Goal: Task Accomplishment & Management: Complete application form

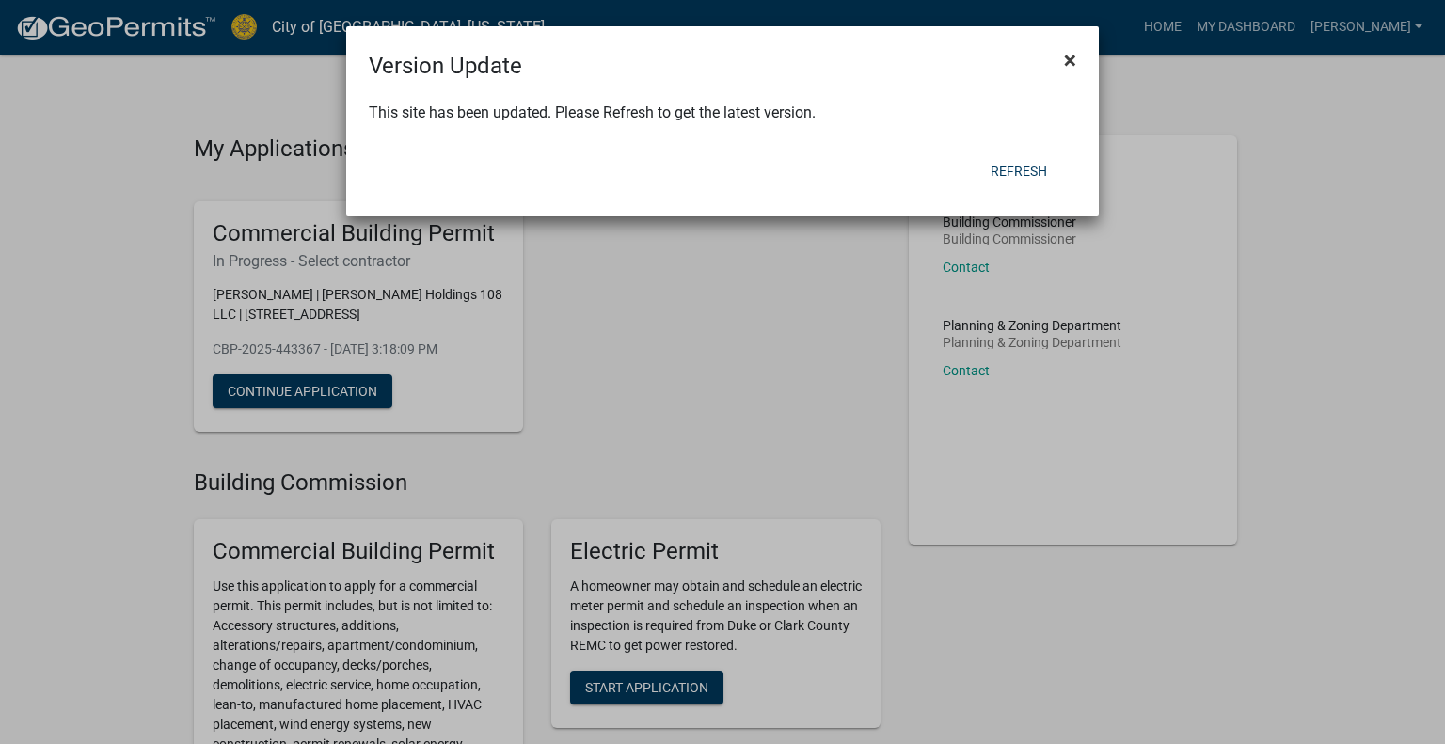
click at [1067, 55] on span "×" at bounding box center [1070, 60] width 12 height 26
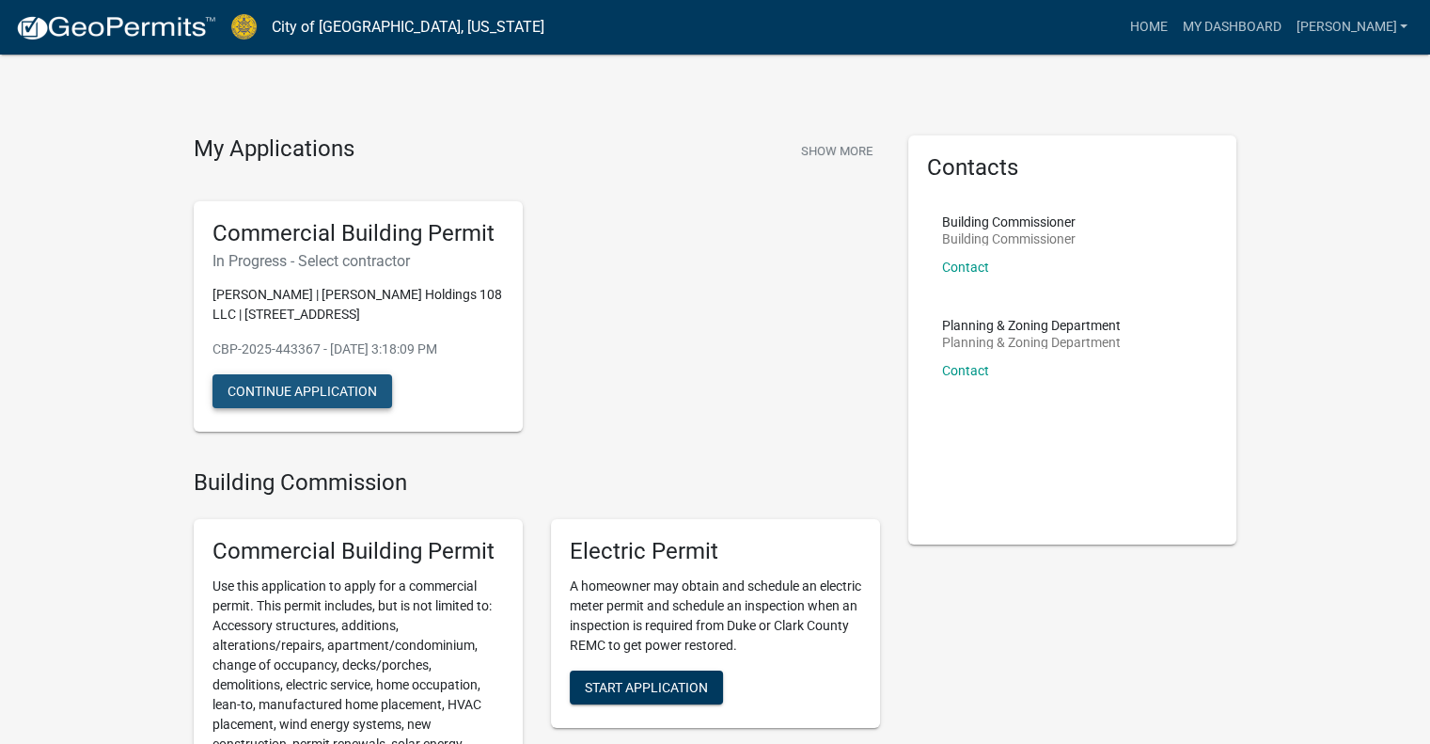
click at [324, 393] on button "Continue Application" at bounding box center [303, 391] width 180 height 34
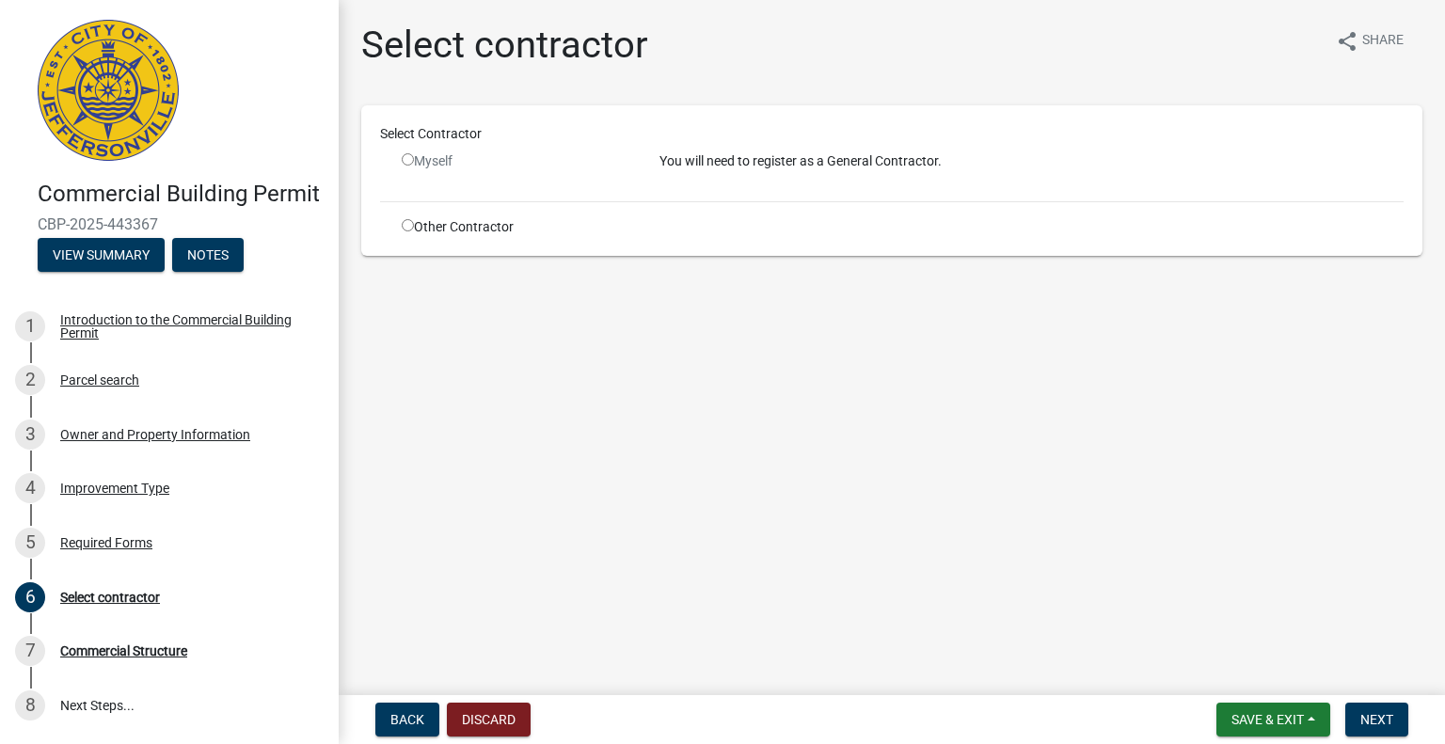
click at [406, 227] on input "radio" at bounding box center [408, 225] width 12 height 12
radio input "true"
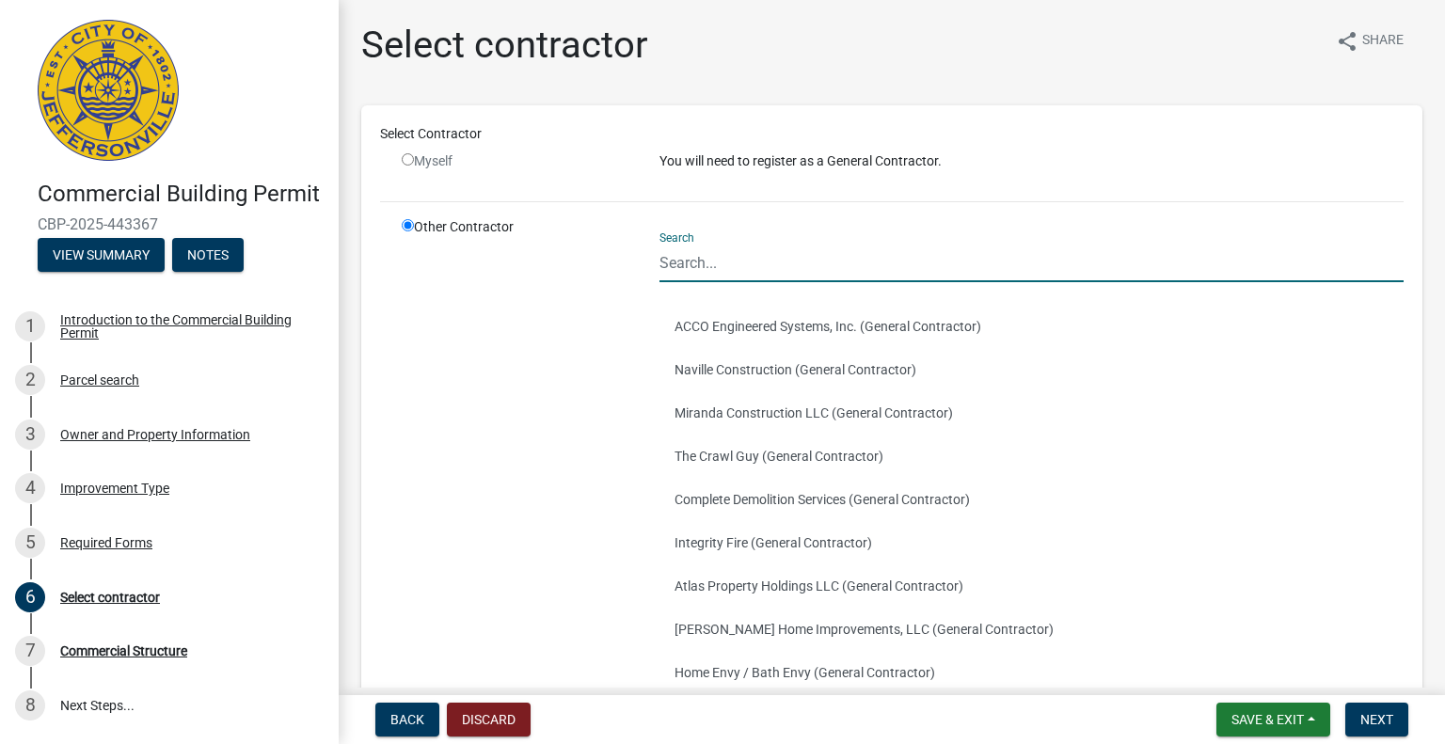
click at [771, 260] on input "Search" at bounding box center [1031, 263] width 744 height 39
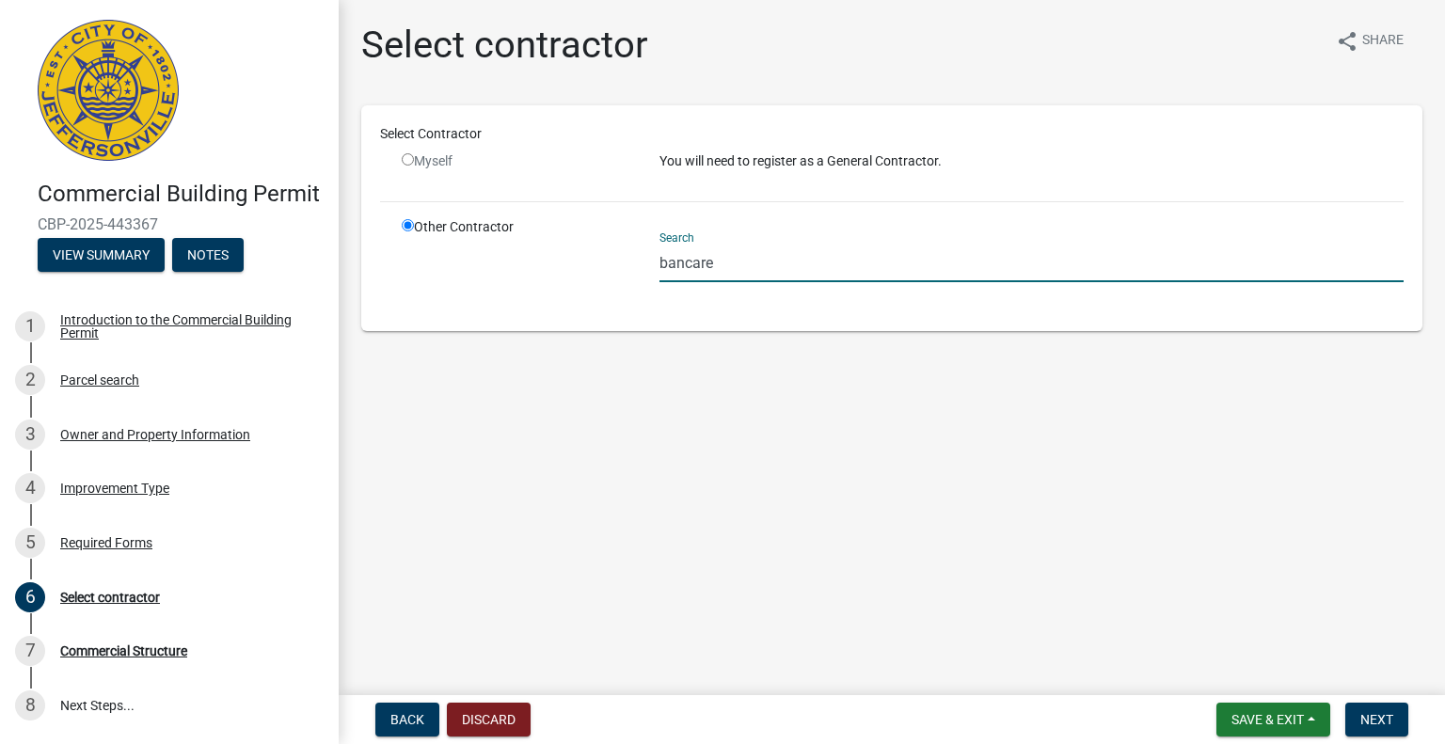
drag, startPoint x: 737, startPoint y: 265, endPoint x: 579, endPoint y: 262, distance: 158.0
click at [579, 262] on div "Other Contractor Search bancare" at bounding box center [902, 264] width 1030 height 95
drag, startPoint x: 730, startPoint y: 272, endPoint x: 633, endPoint y: 261, distance: 97.4
click at [633, 261] on div "Other Contractor Search jihn" at bounding box center [902, 264] width 1030 height 95
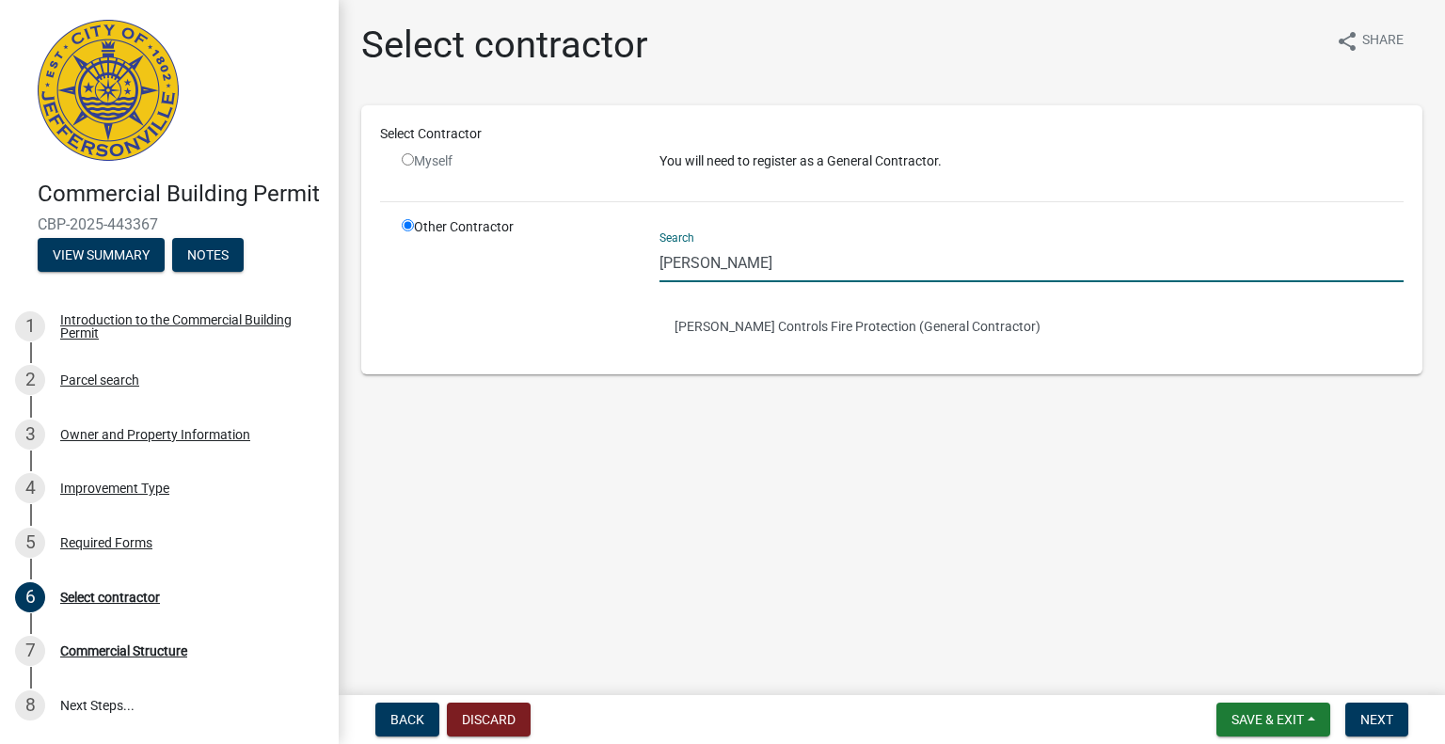
type input "john"
click at [757, 395] on div "Select contractor share Share Select Contractor Myself You will need to registe…" at bounding box center [891, 215] width 1089 height 384
click at [1114, 549] on main "Select contractor share Share Select Contractor Myself You will need to registe…" at bounding box center [892, 343] width 1106 height 687
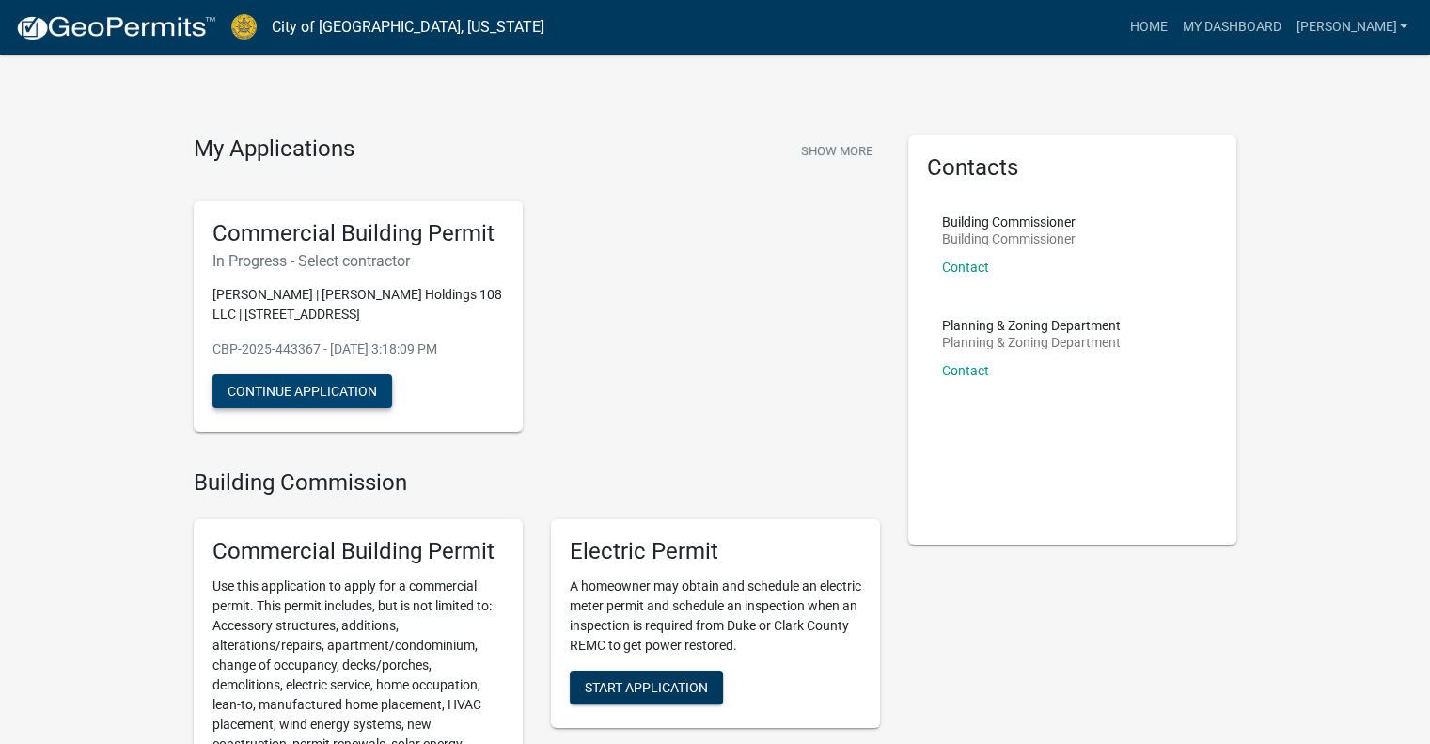
click at [303, 383] on button "Continue Application" at bounding box center [303, 391] width 180 height 34
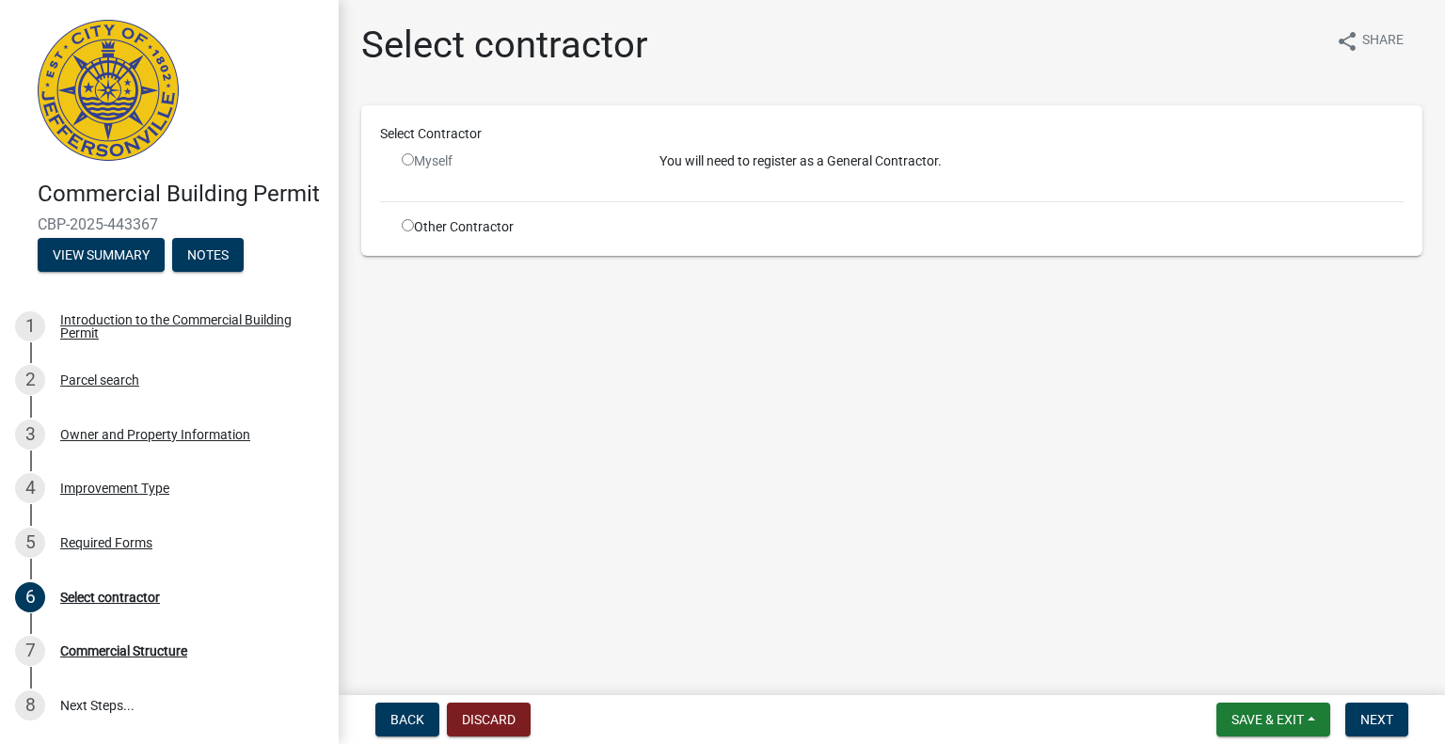
click at [407, 221] on input "radio" at bounding box center [408, 225] width 12 height 12
radio input "true"
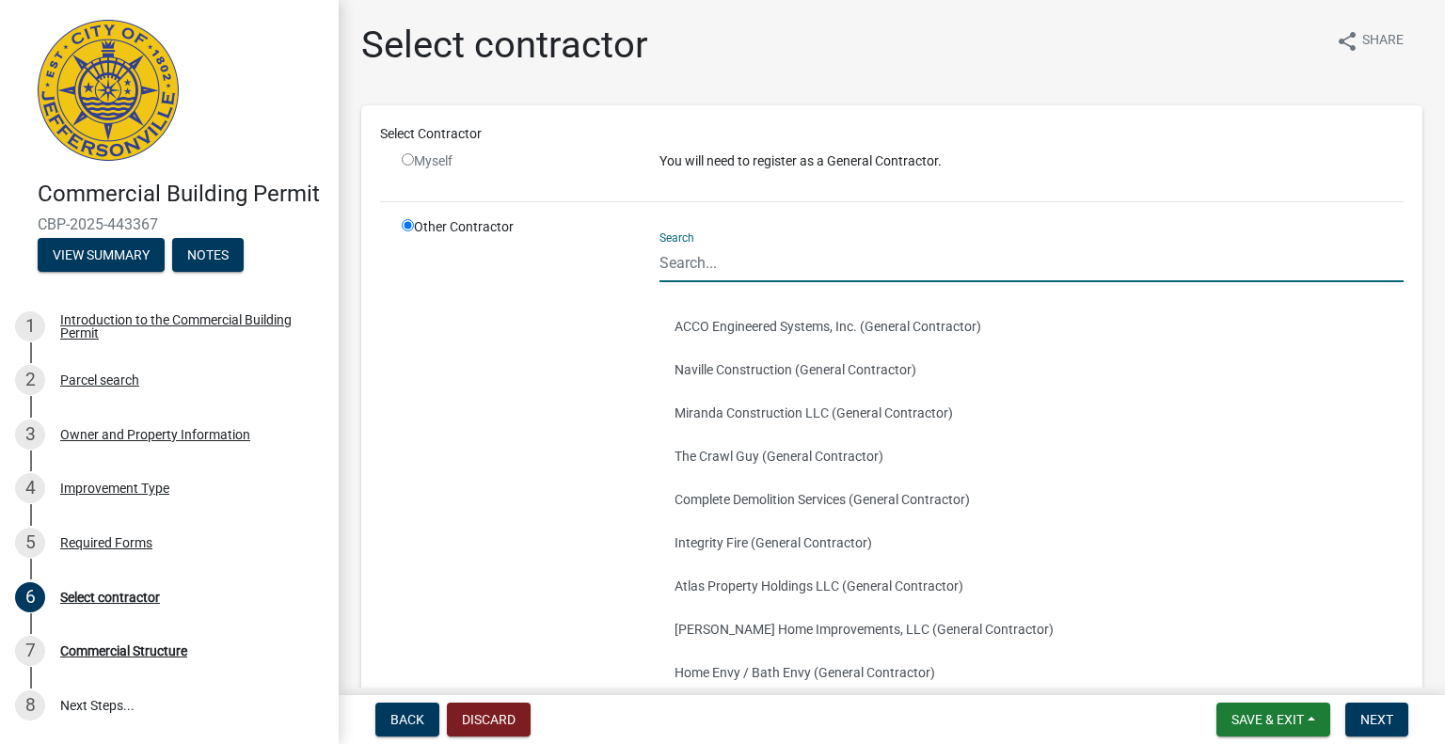
click at [705, 270] on input "Search" at bounding box center [1031, 263] width 744 height 39
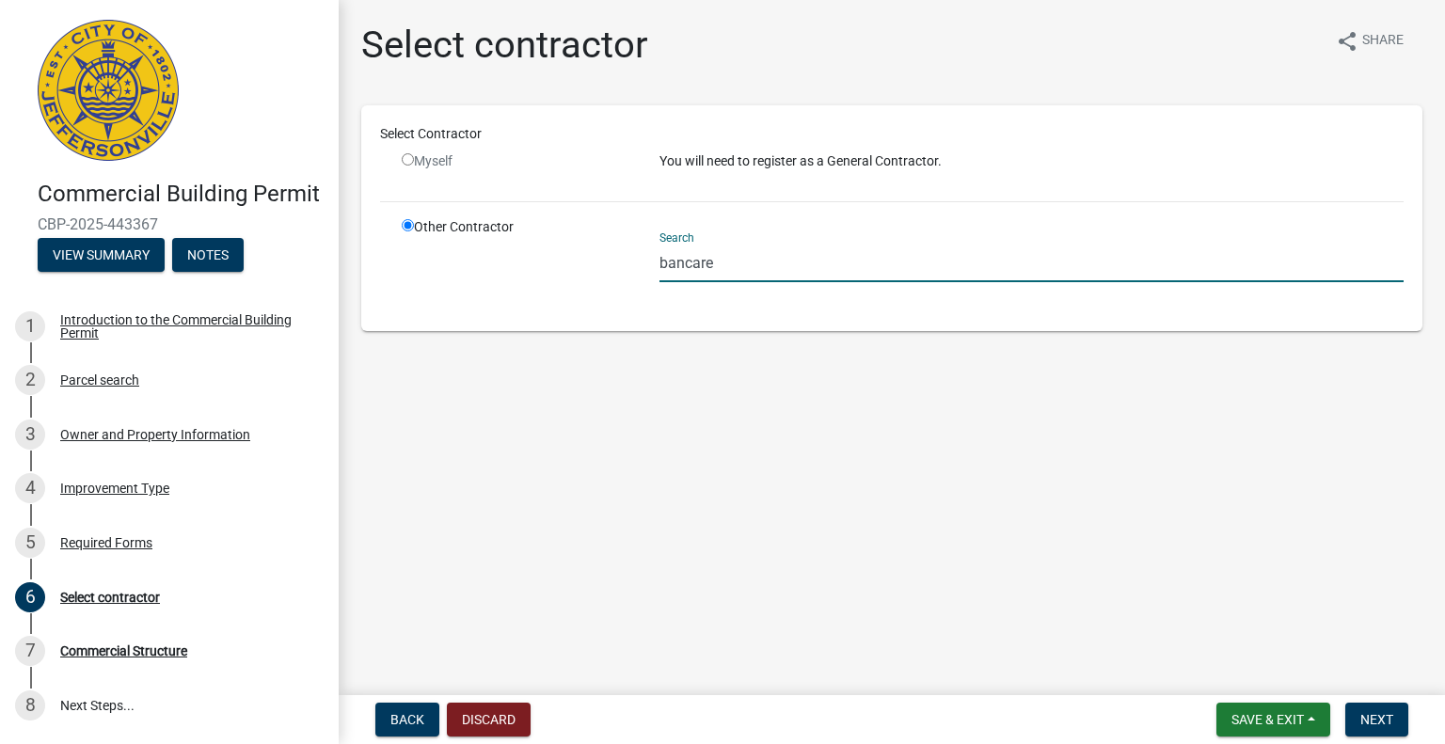
drag, startPoint x: 759, startPoint y: 255, endPoint x: 324, endPoint y: 270, distance: 434.8
click at [324, 270] on div "Commercial Building Permit CBP-2025-443367 View Summary Notes 1 Introduction to…" at bounding box center [722, 372] width 1445 height 744
type input "john"
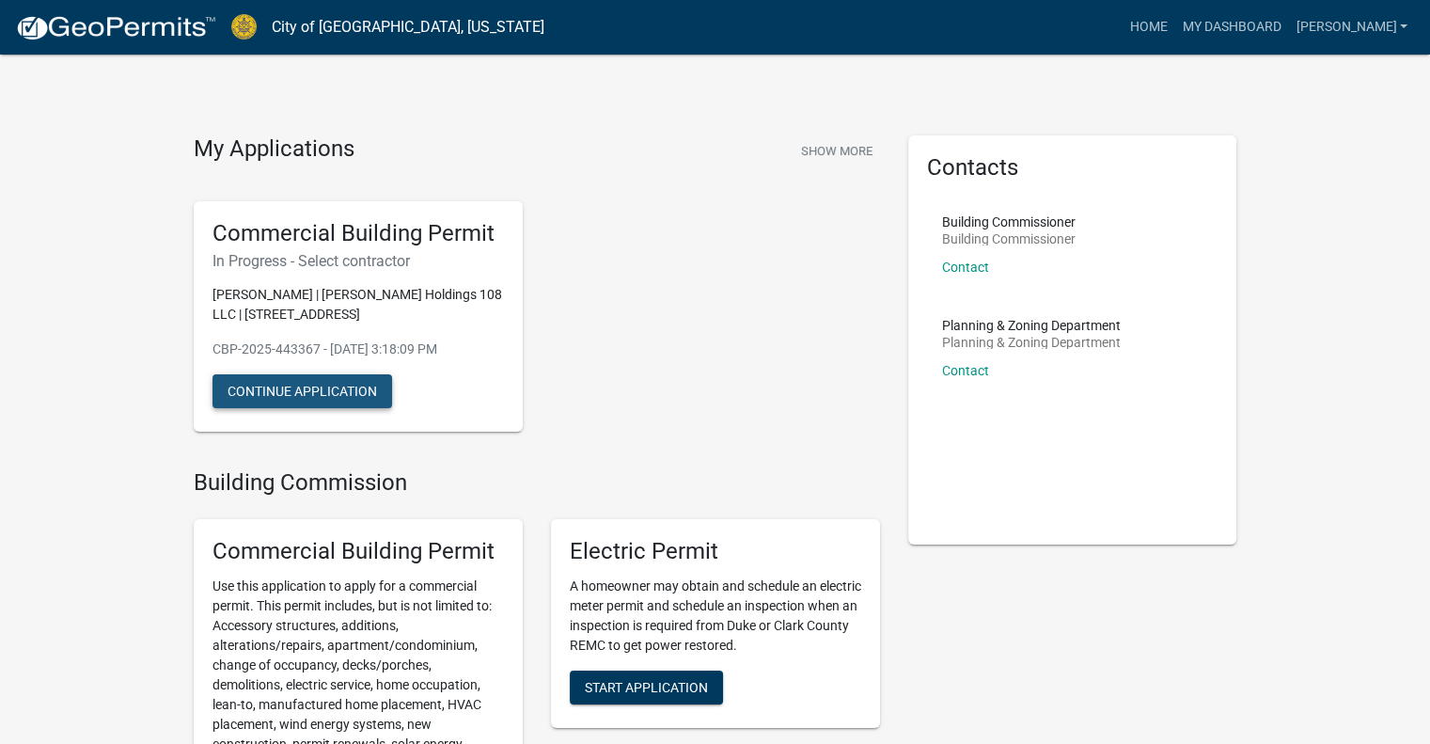
click at [257, 393] on button "Continue Application" at bounding box center [303, 391] width 180 height 34
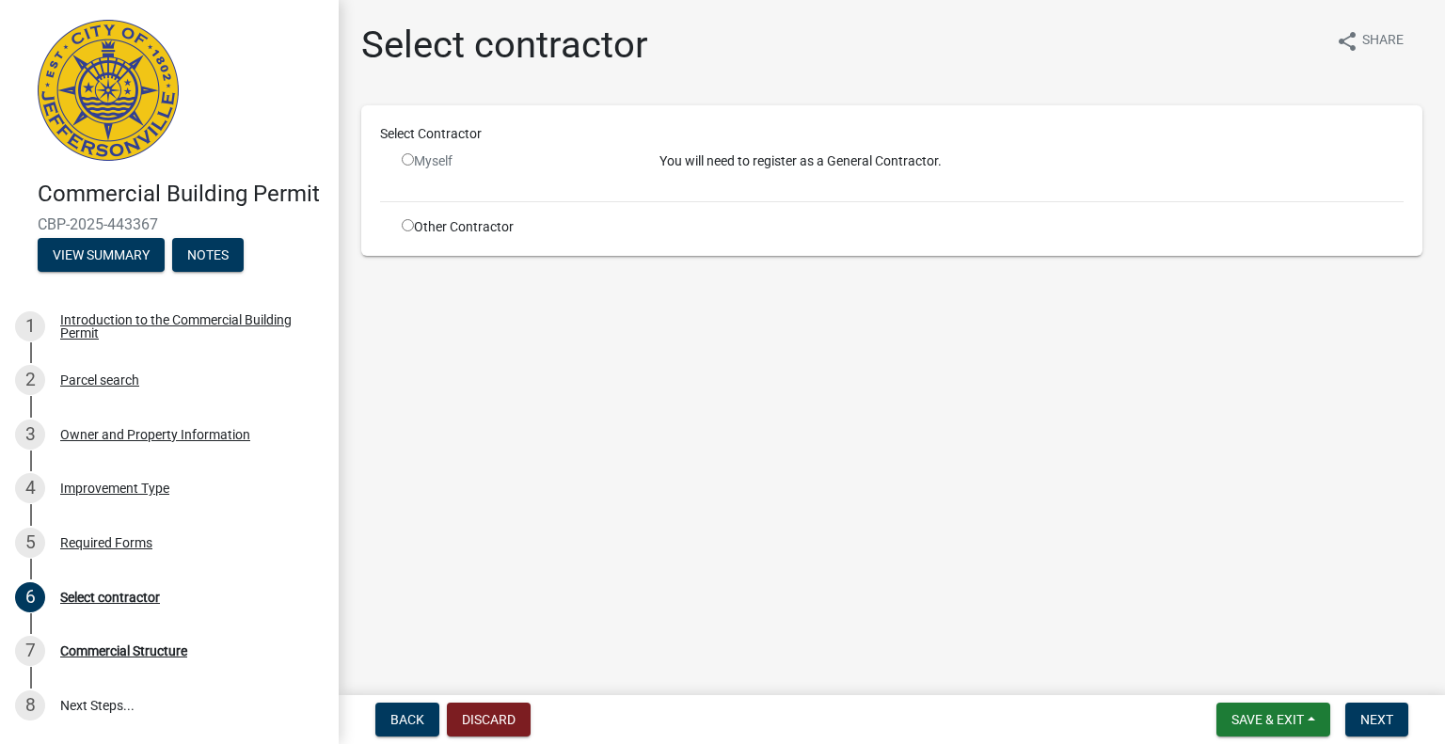
click at [400, 224] on div "Other Contractor" at bounding box center [516, 227] width 258 height 20
click at [405, 227] on input "radio" at bounding box center [408, 225] width 12 height 12
radio input "true"
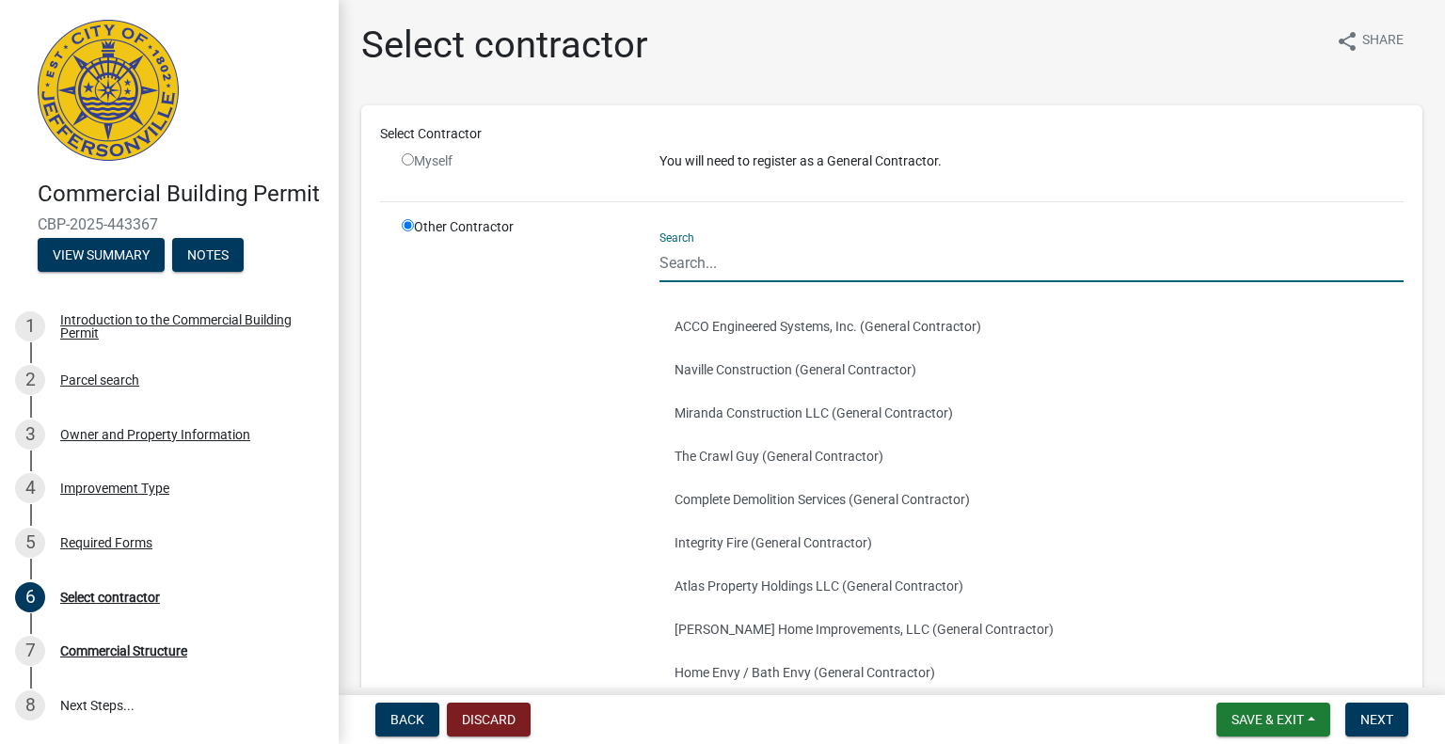
click at [721, 261] on input "Search" at bounding box center [1031, 263] width 744 height 39
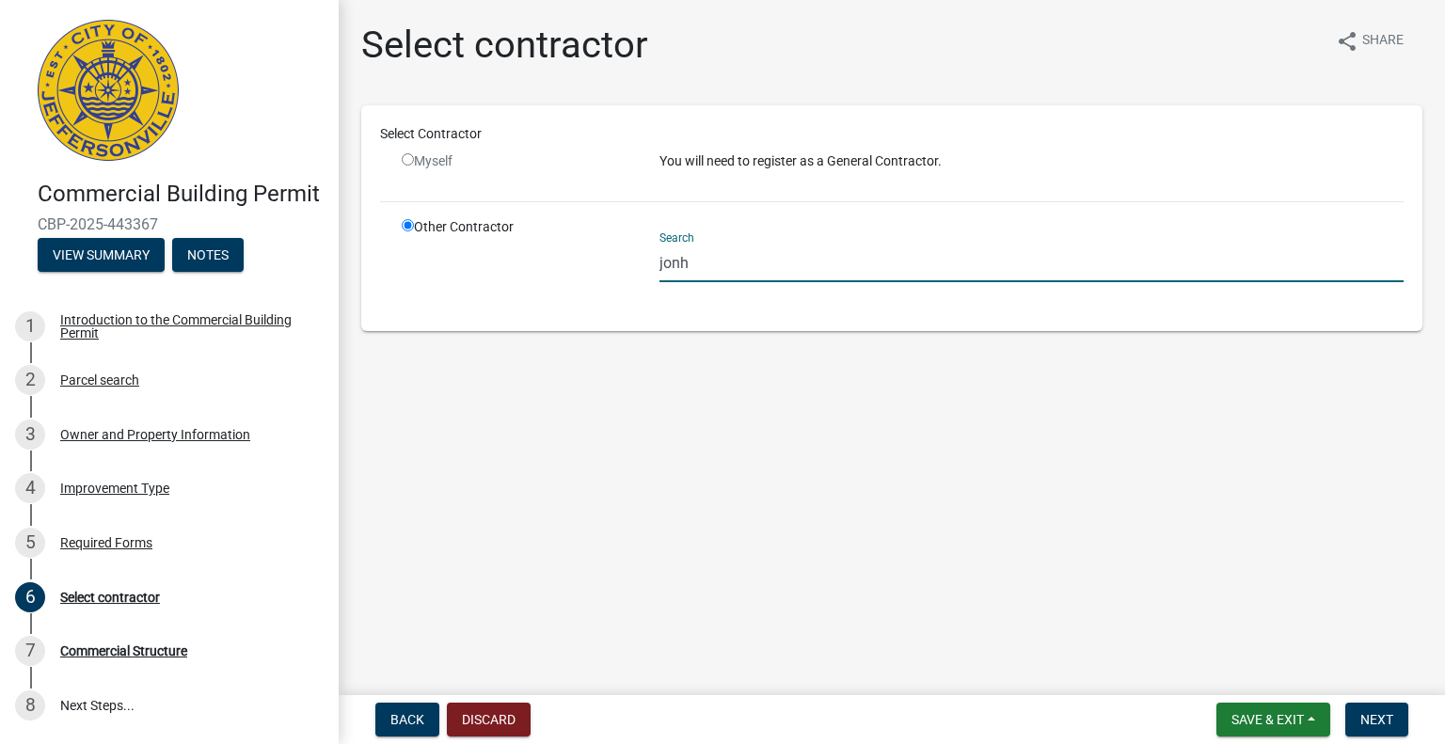
drag, startPoint x: 722, startPoint y: 261, endPoint x: 604, endPoint y: 262, distance: 118.5
click at [605, 262] on div "Other Contractor Search jonh" at bounding box center [902, 264] width 1030 height 95
drag, startPoint x: 687, startPoint y: 260, endPoint x: 626, endPoint y: 259, distance: 61.1
click at [626, 259] on div "Other Contractor Search joph" at bounding box center [902, 264] width 1030 height 95
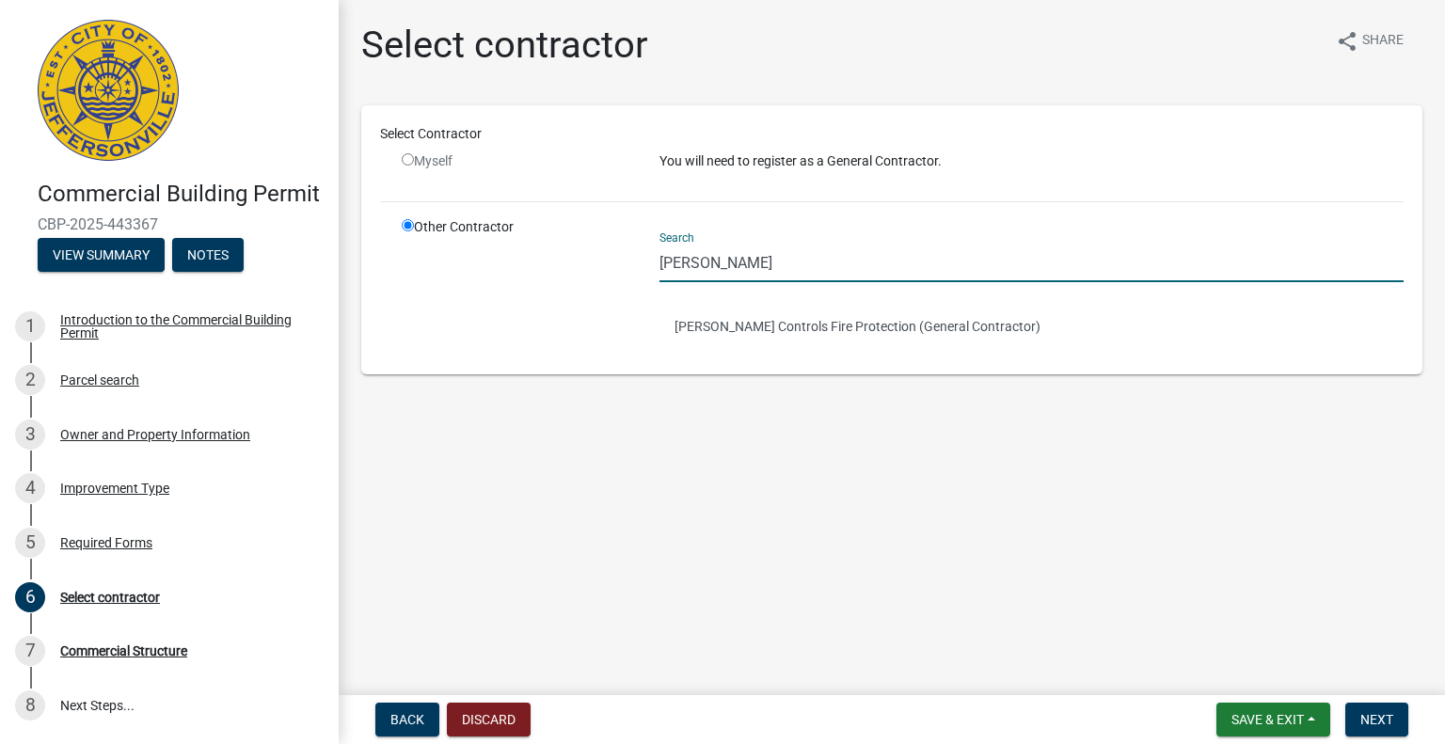
drag, startPoint x: 627, startPoint y: 263, endPoint x: 579, endPoint y: 264, distance: 48.0
click at [579, 264] on div "Other Contractor Search john Johnson Controls Fire Protection (General Contract…" at bounding box center [902, 286] width 1030 height 138
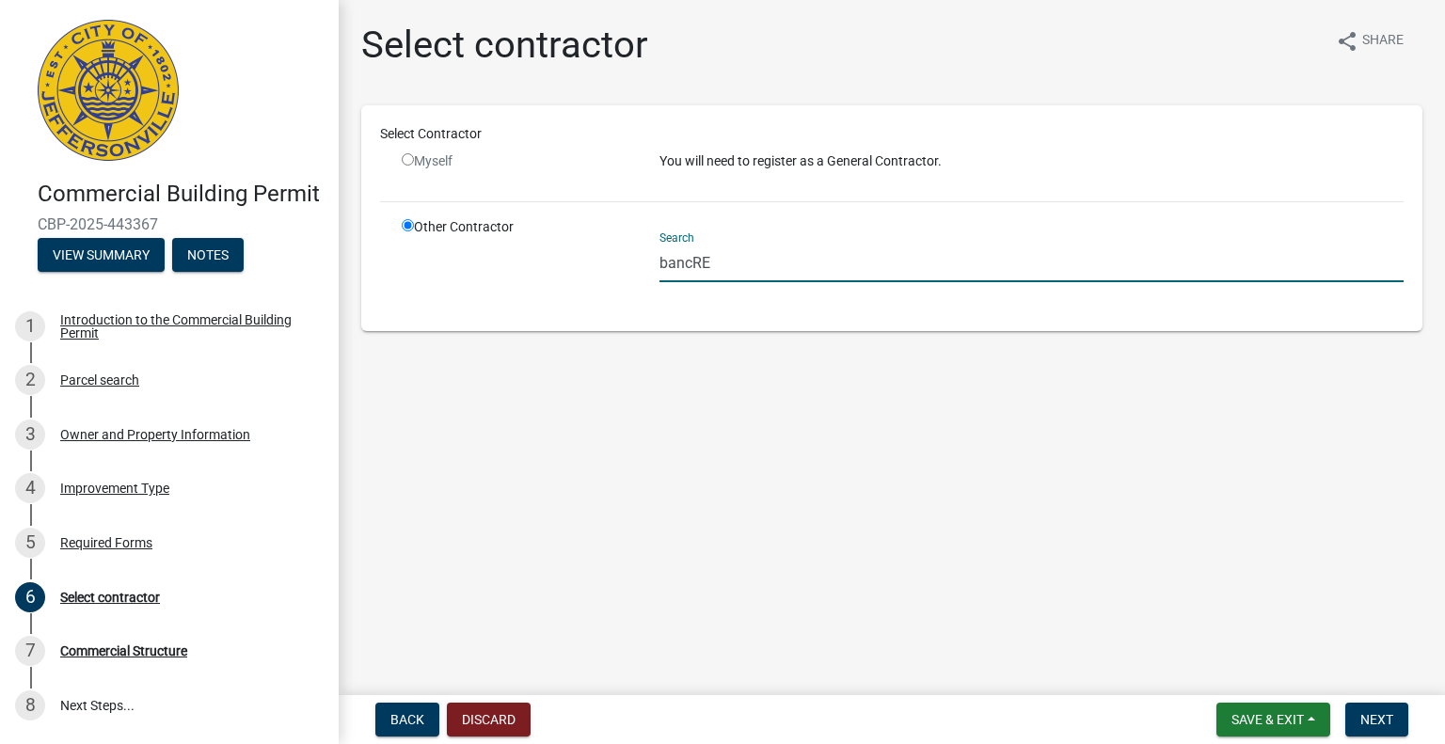
drag, startPoint x: 720, startPoint y: 261, endPoint x: 633, endPoint y: 265, distance: 87.6
click at [634, 265] on div "Other Contractor Search bancRE" at bounding box center [902, 264] width 1030 height 95
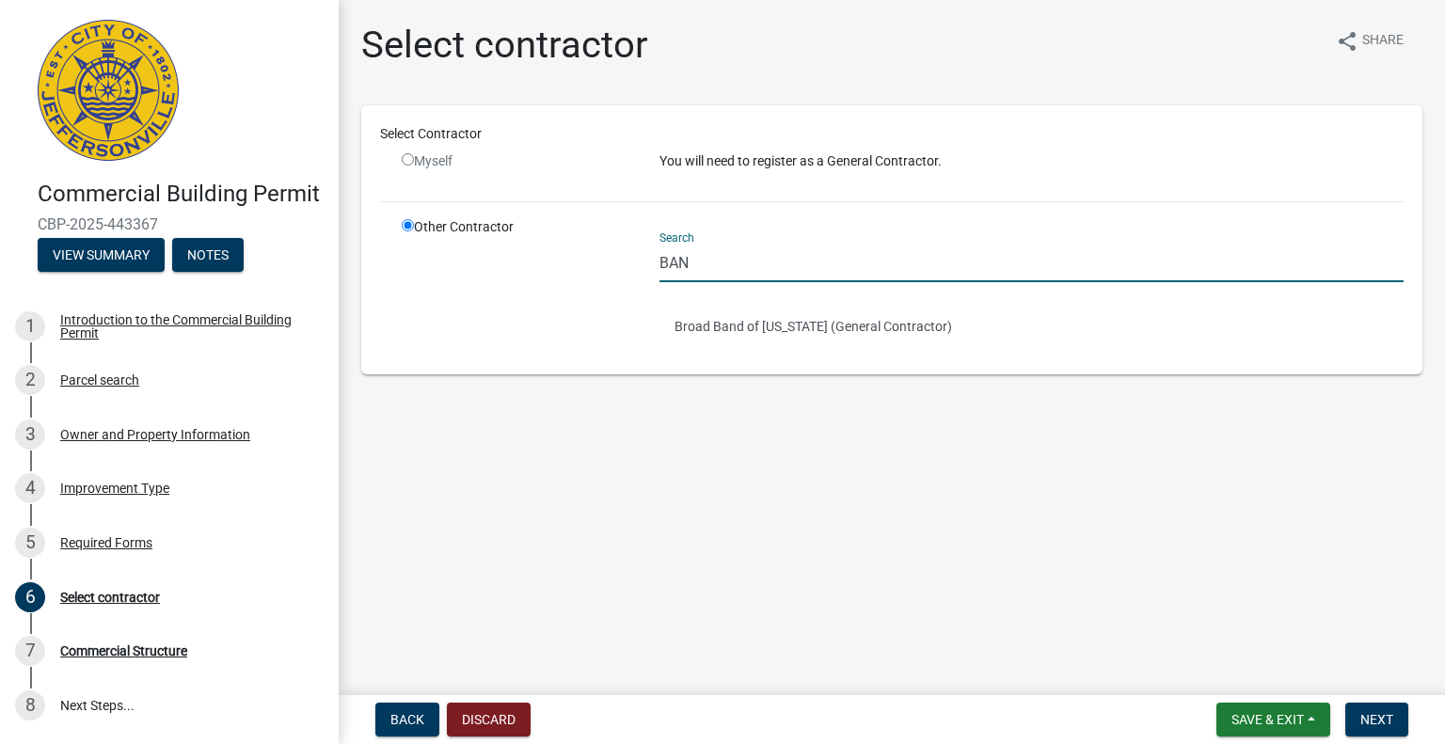
type input "BAN"
click at [838, 467] on main "Select contractor share Share Select Contractor Myself You will need to registe…" at bounding box center [892, 343] width 1106 height 687
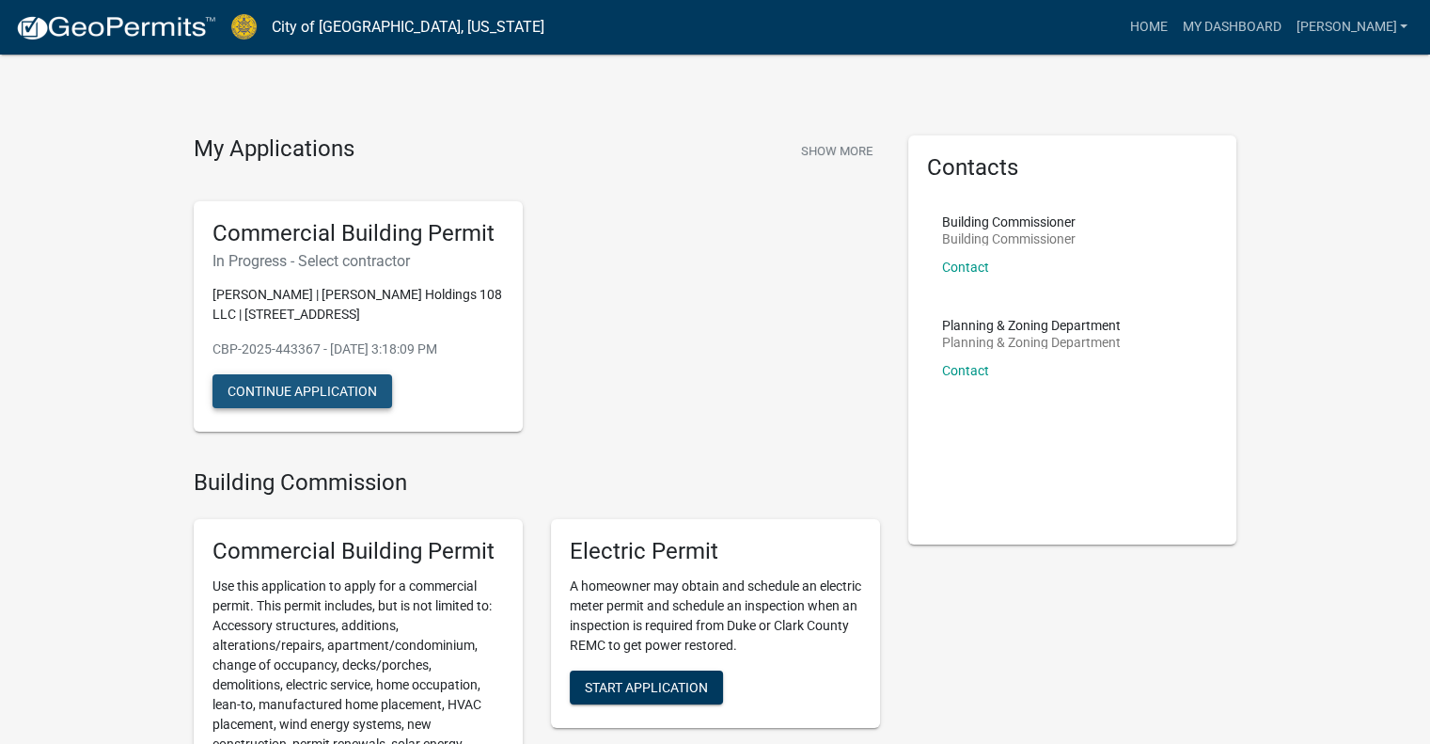
click at [338, 399] on button "Continue Application" at bounding box center [303, 391] width 180 height 34
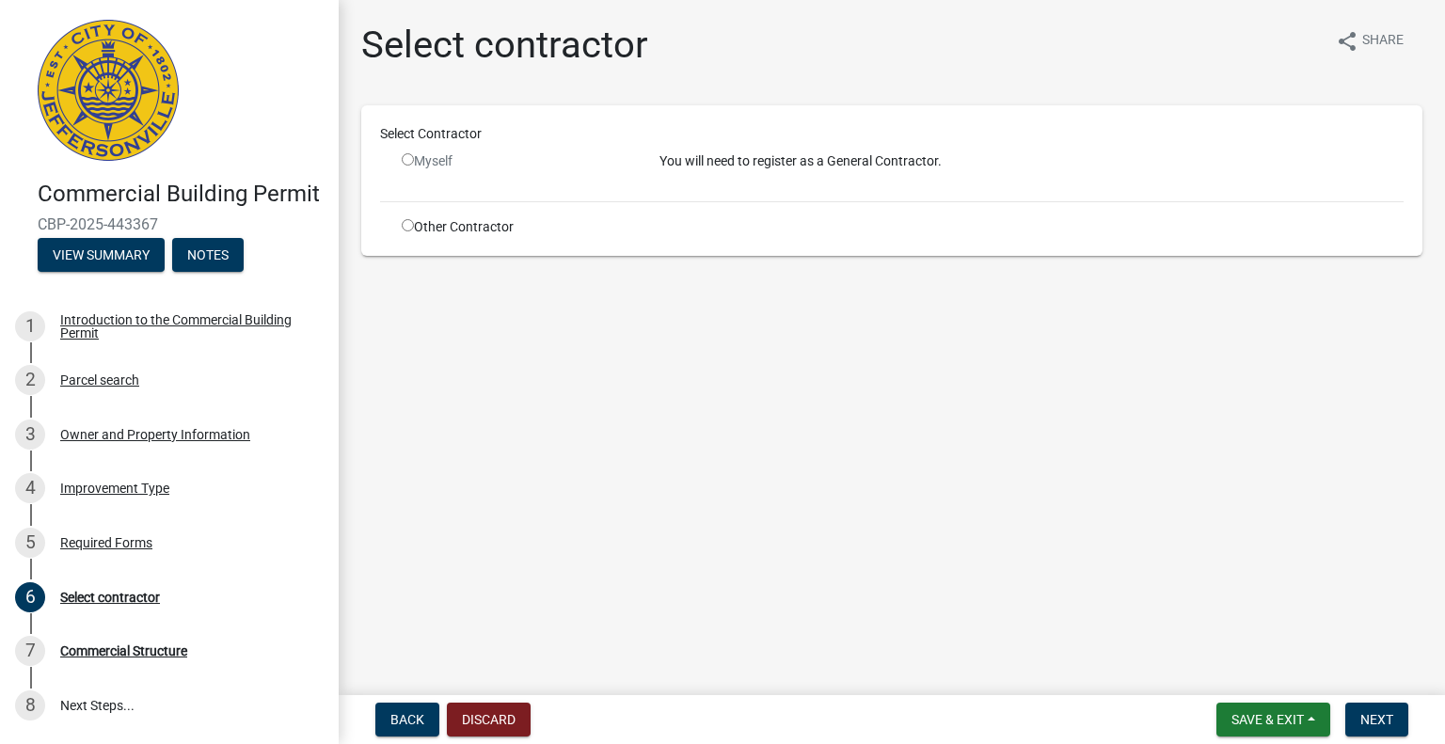
click at [407, 227] on input "radio" at bounding box center [408, 225] width 12 height 12
radio input "true"
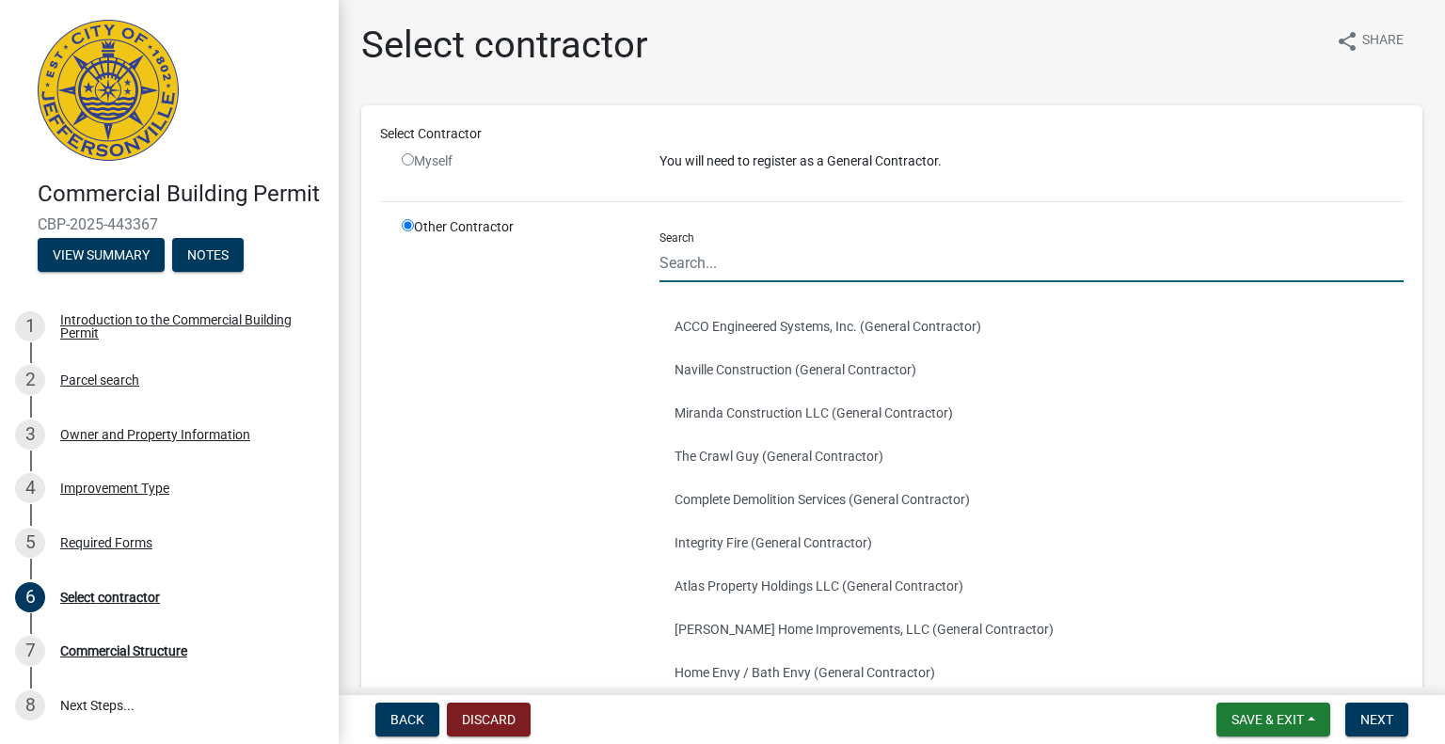
click at [686, 267] on input "Search" at bounding box center [1031, 263] width 744 height 39
type input "bancare"
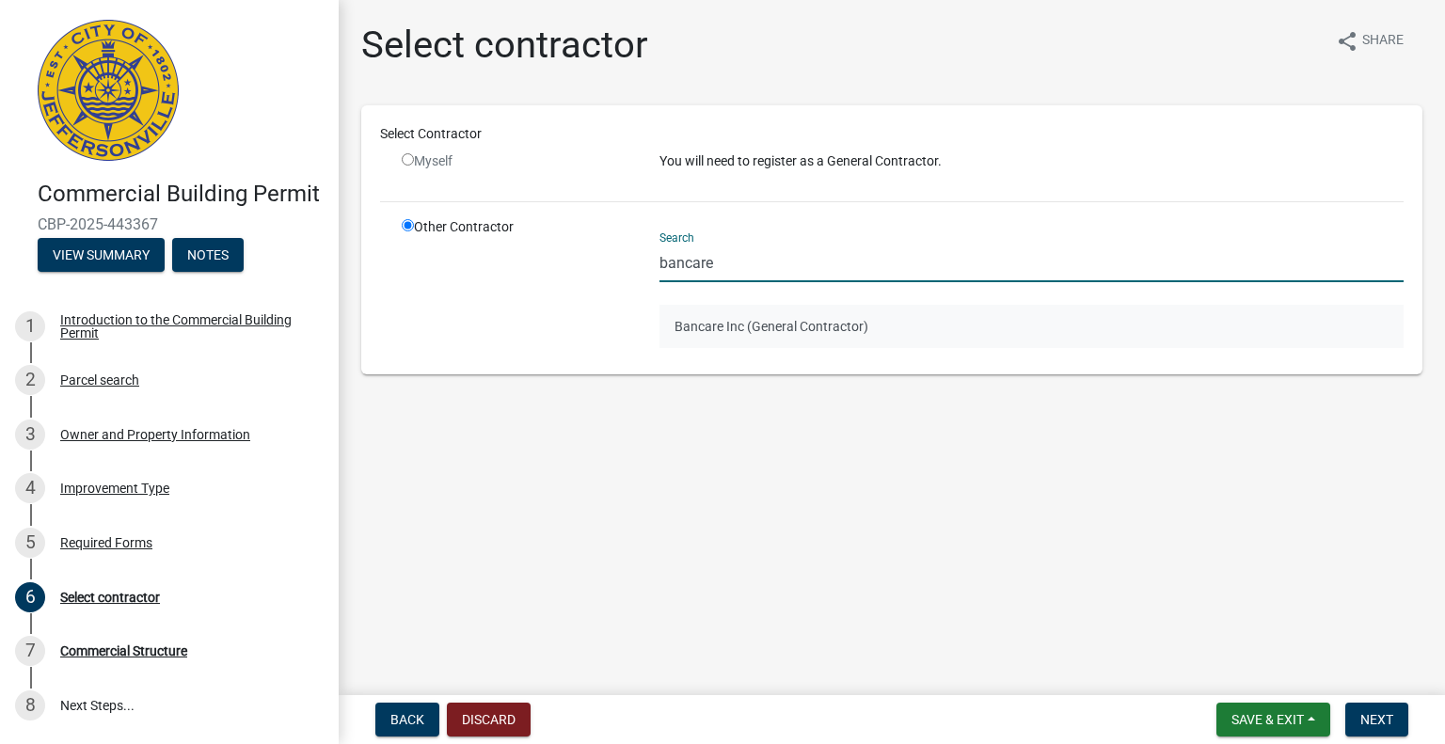
click at [743, 326] on button "Bancare Inc (General Contractor)" at bounding box center [1031, 326] width 744 height 43
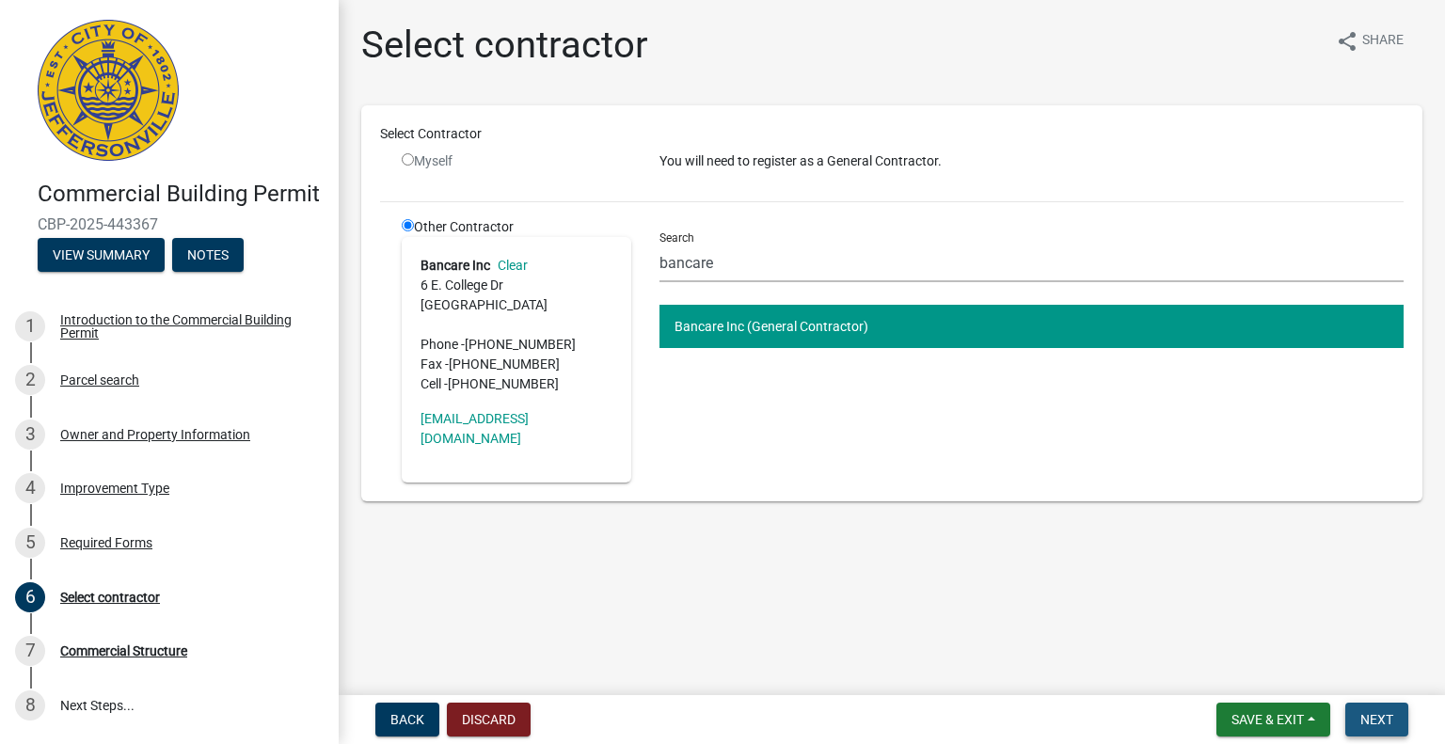
click at [1381, 719] on span "Next" at bounding box center [1376, 719] width 33 height 15
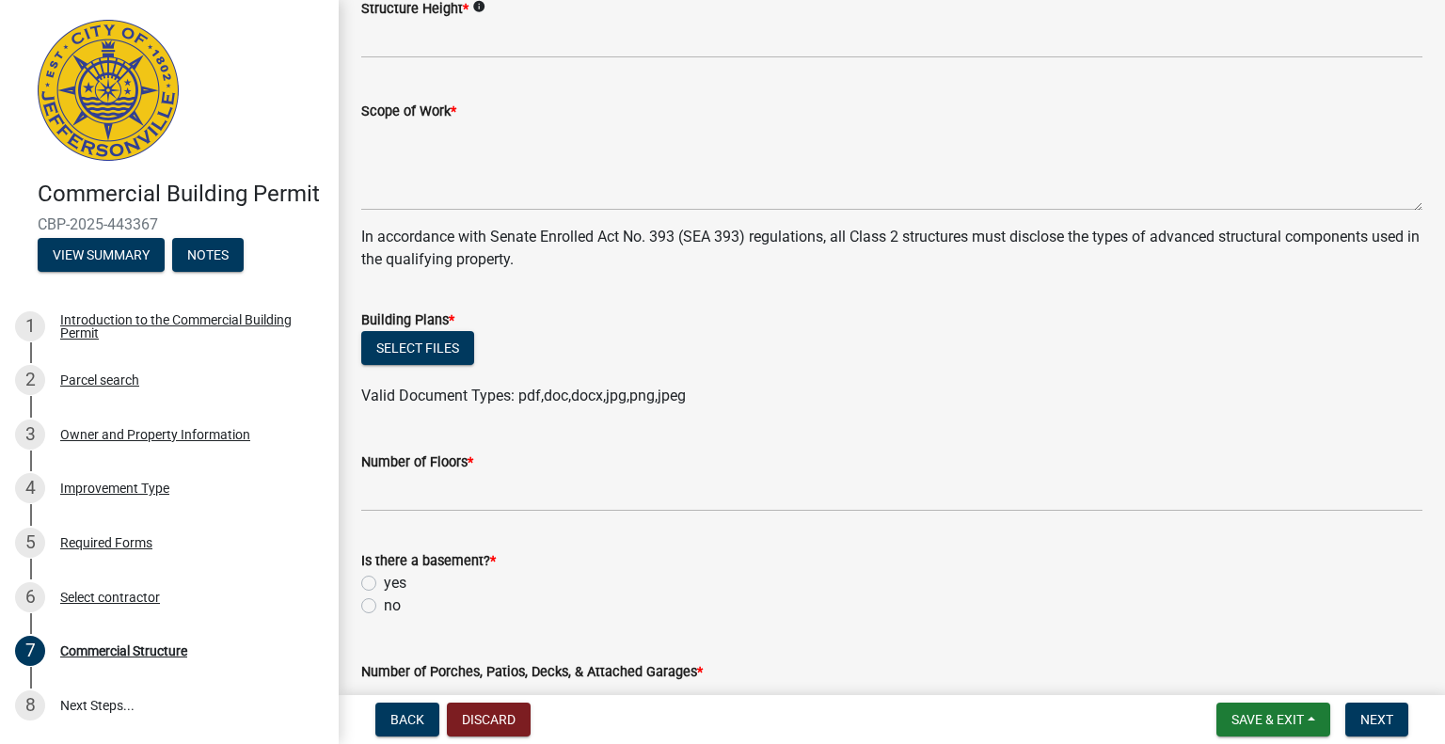
scroll to position [658, 0]
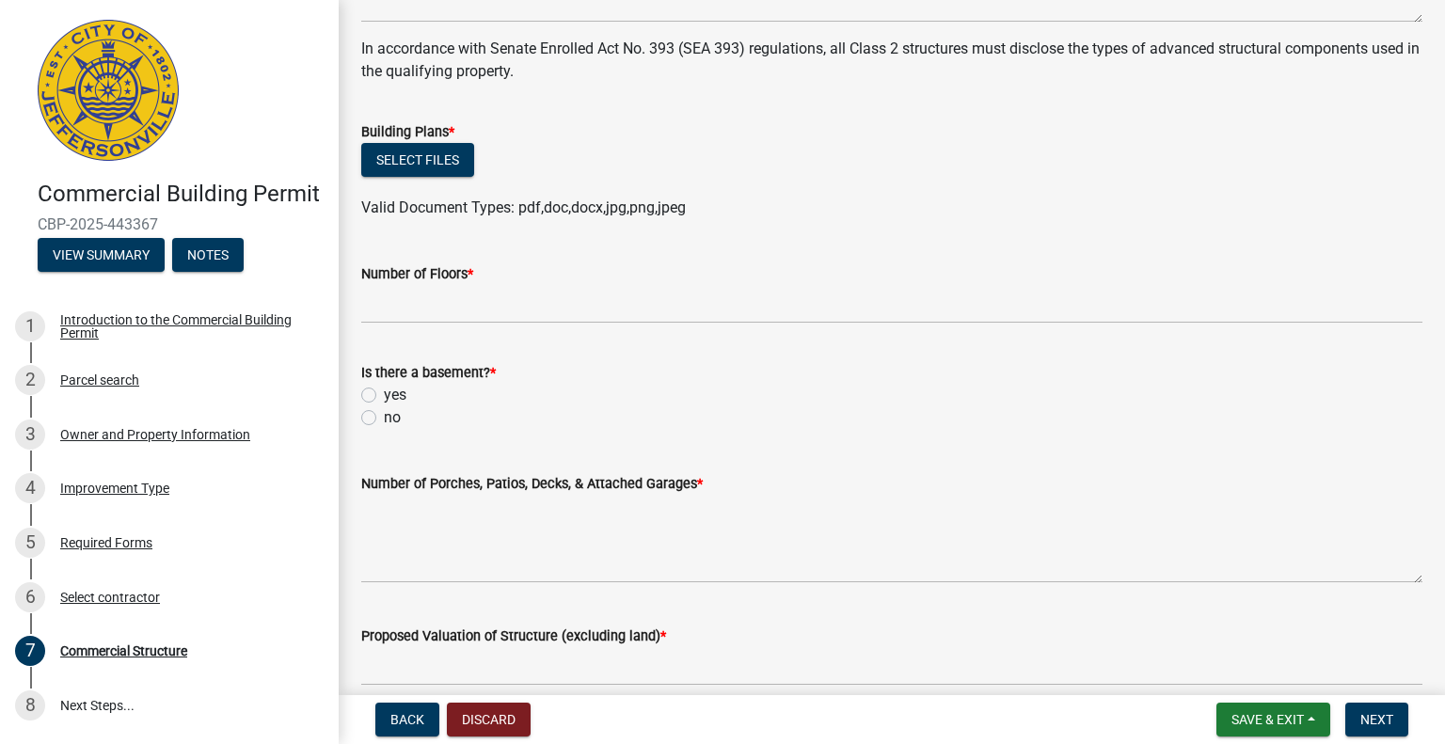
click at [384, 419] on label "no" at bounding box center [392, 417] width 17 height 23
click at [384, 419] on input "no" at bounding box center [390, 412] width 12 height 12
radio input "true"
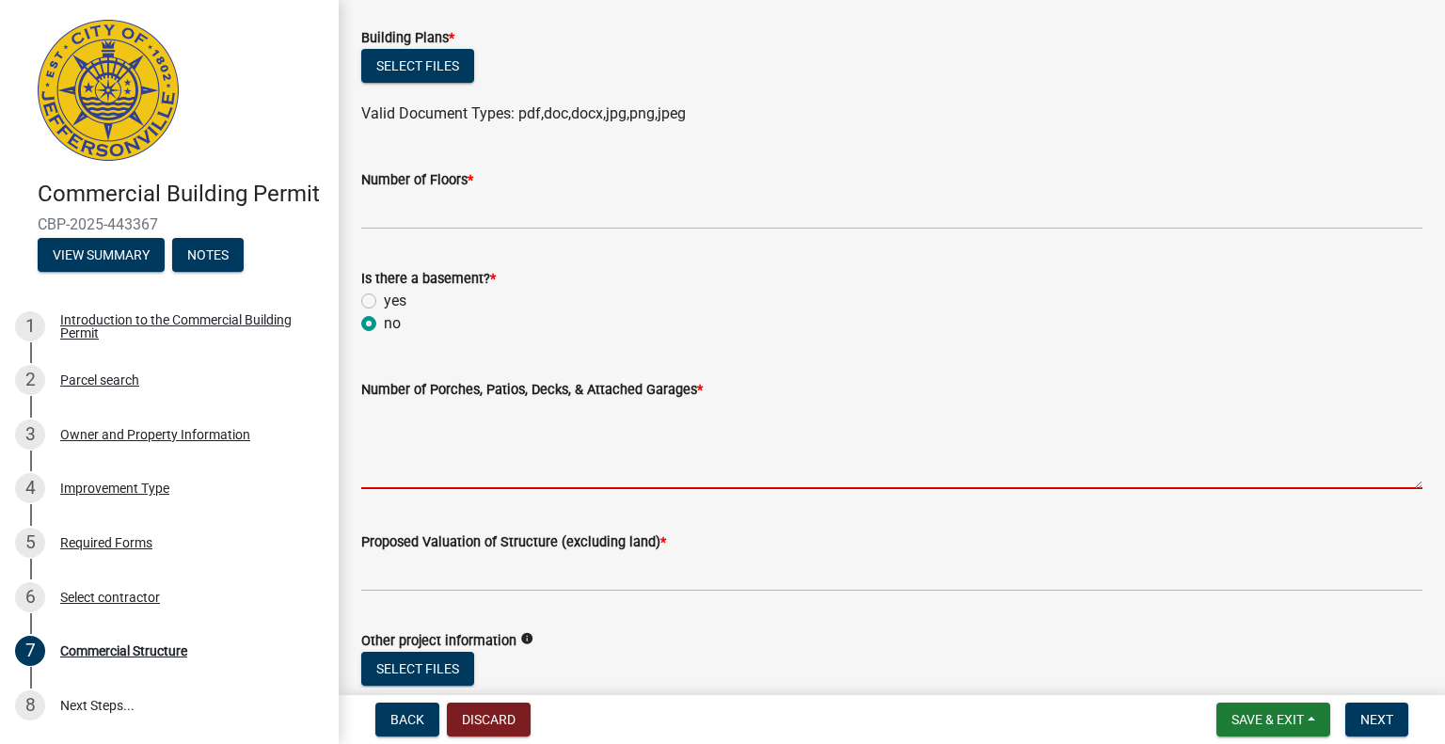
click at [557, 443] on textarea "Number of Porches, Patios, Decks, & Attached Garages *" at bounding box center [891, 445] width 1061 height 88
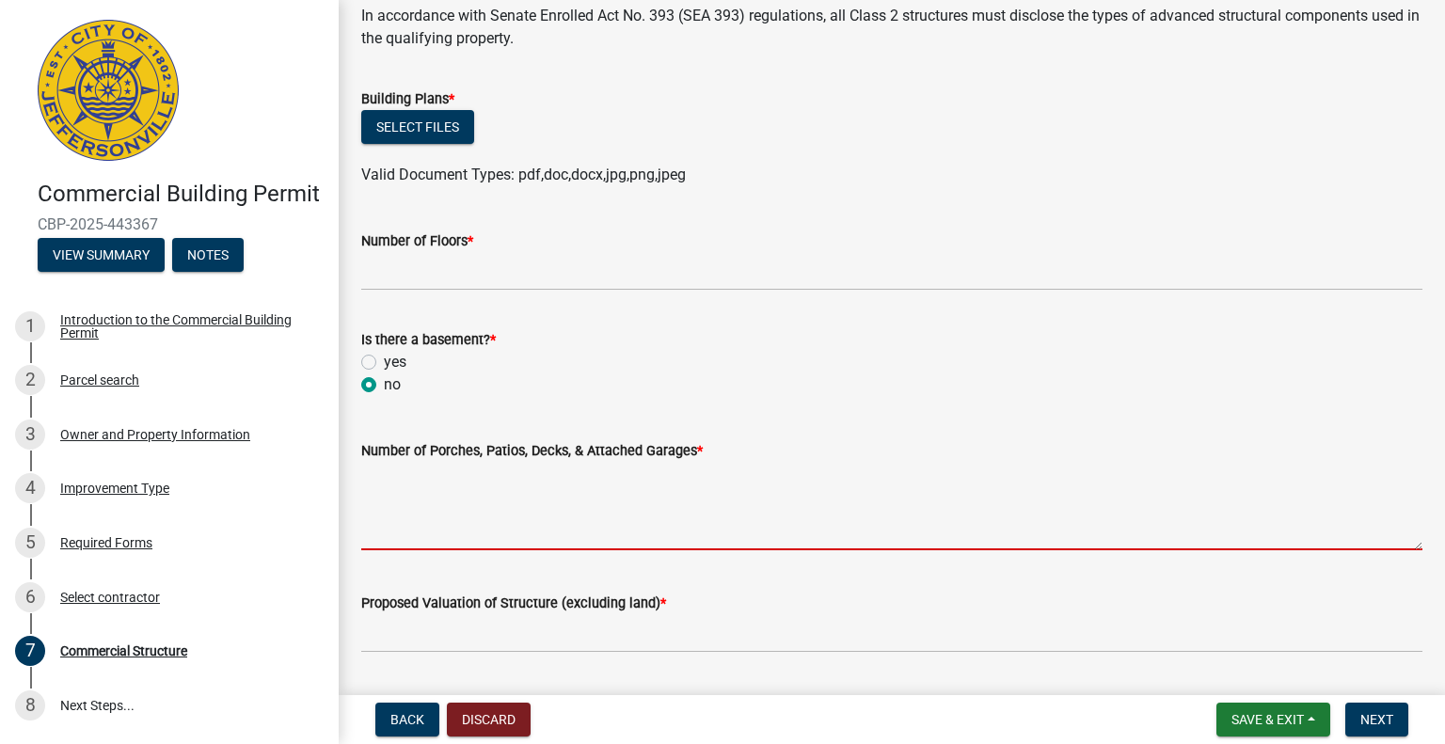
scroll to position [658, 0]
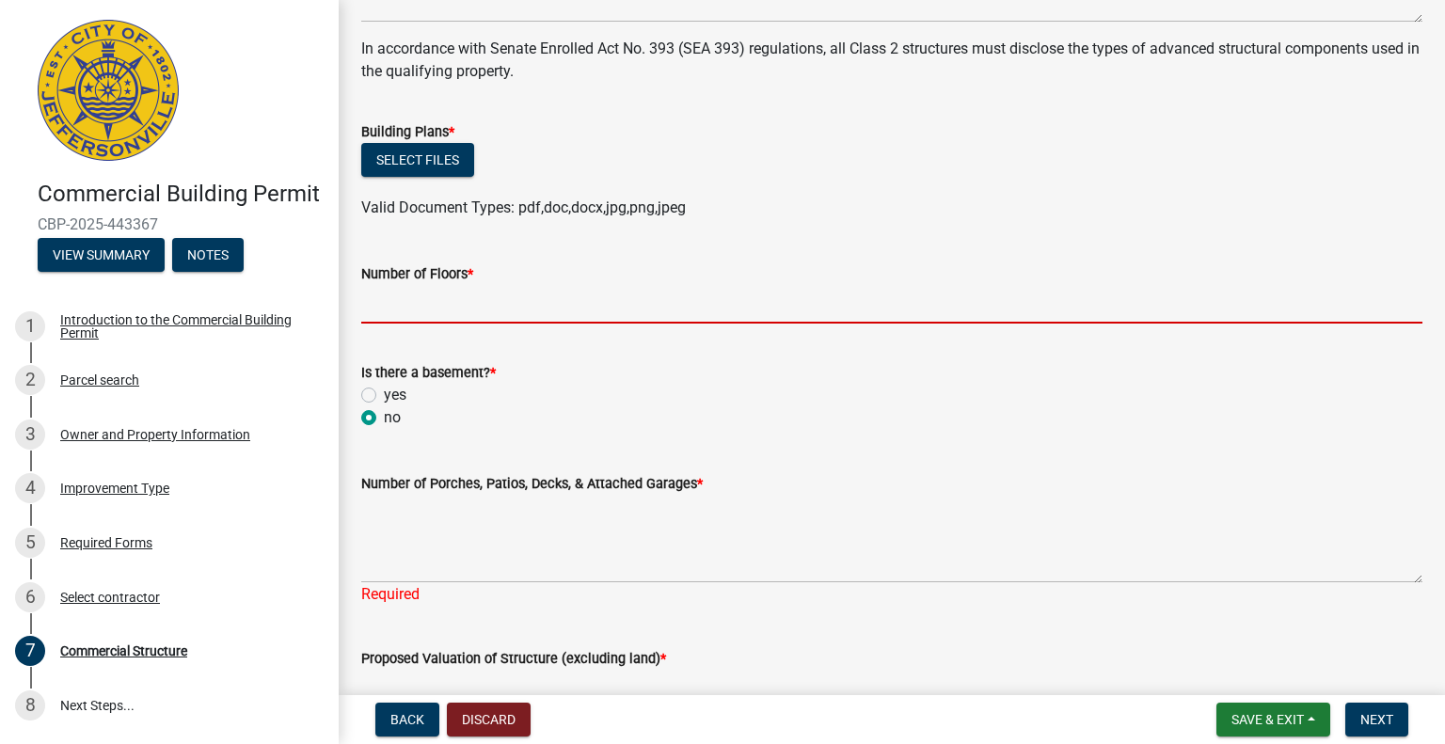
click at [442, 302] on input "Number of Floors *" at bounding box center [891, 304] width 1061 height 39
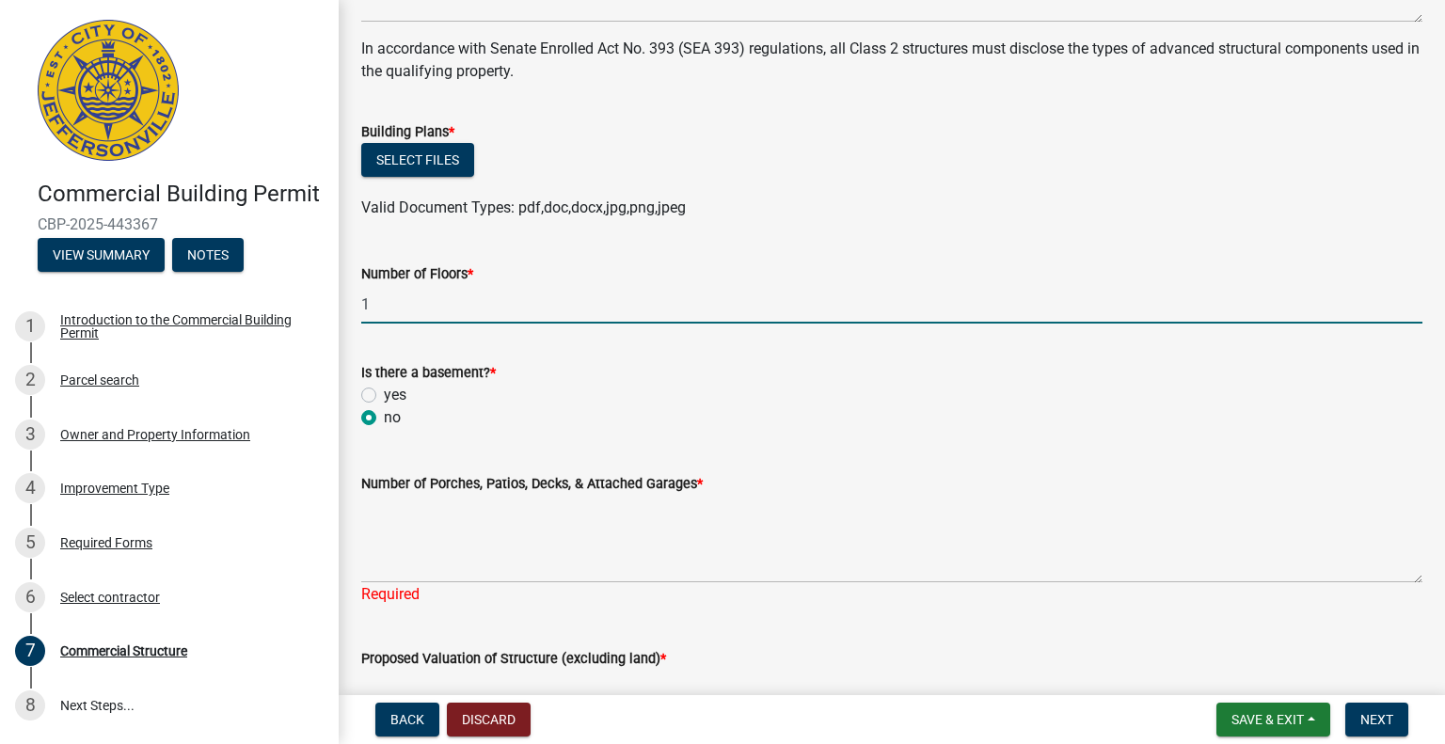
type input "1"
click at [616, 398] on div "yes" at bounding box center [891, 395] width 1061 height 23
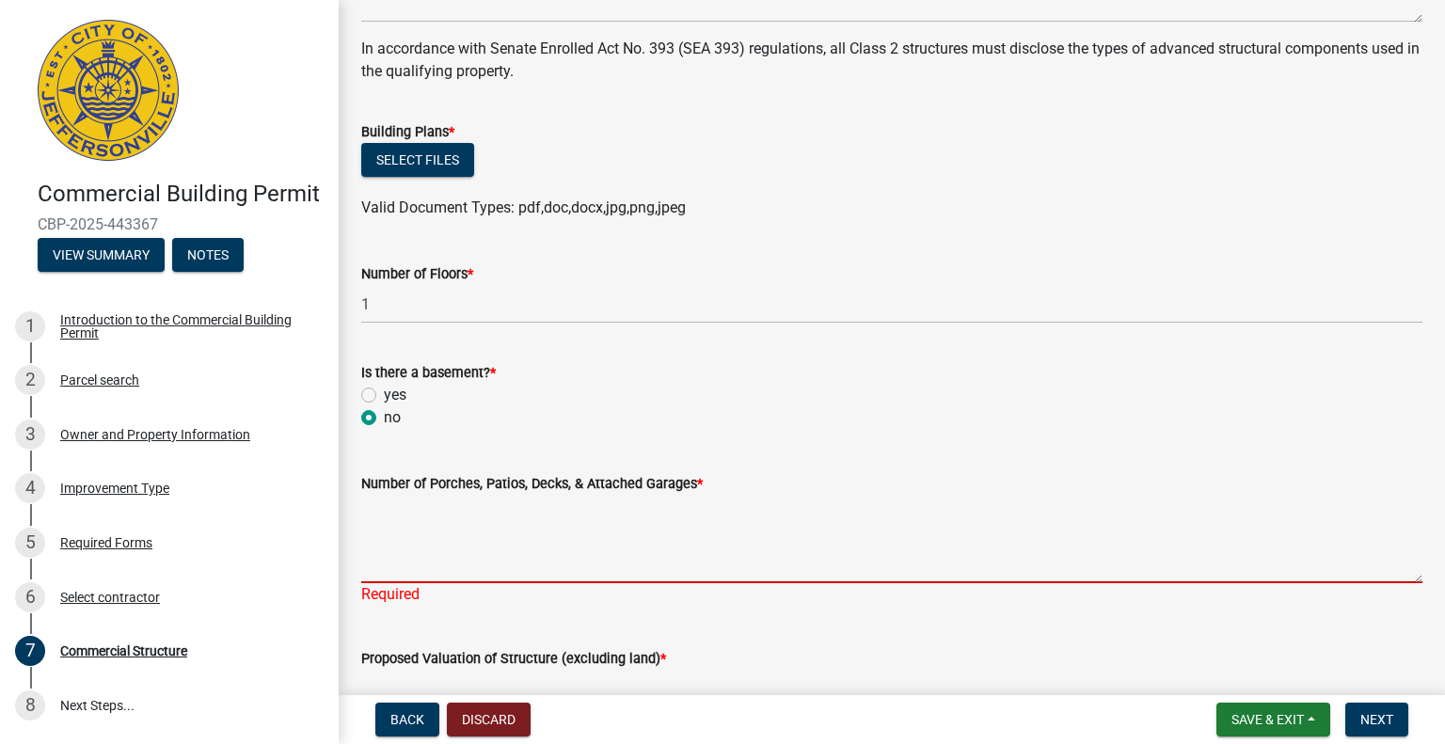
click at [529, 551] on textarea "Number of Porches, Patios, Decks, & Attached Garages *" at bounding box center [891, 539] width 1061 height 88
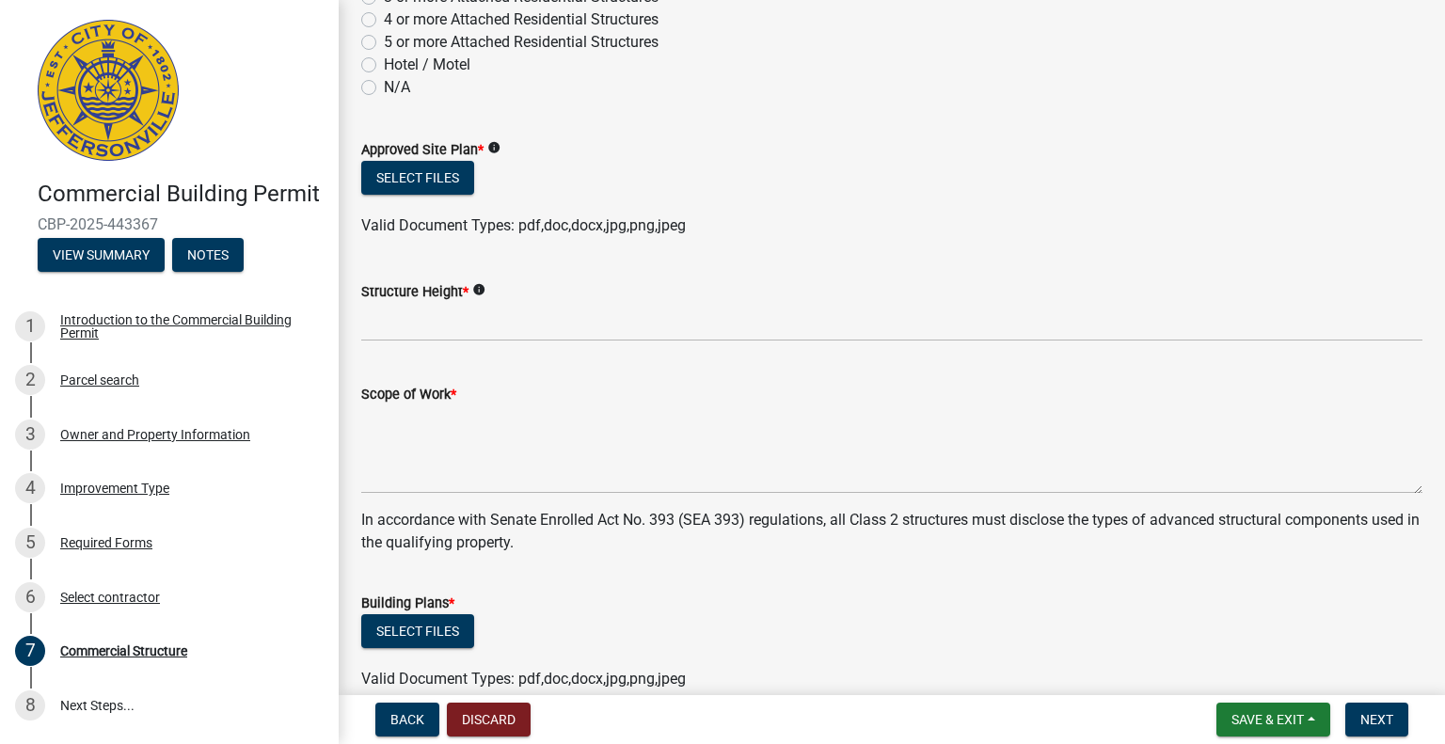
scroll to position [0, 0]
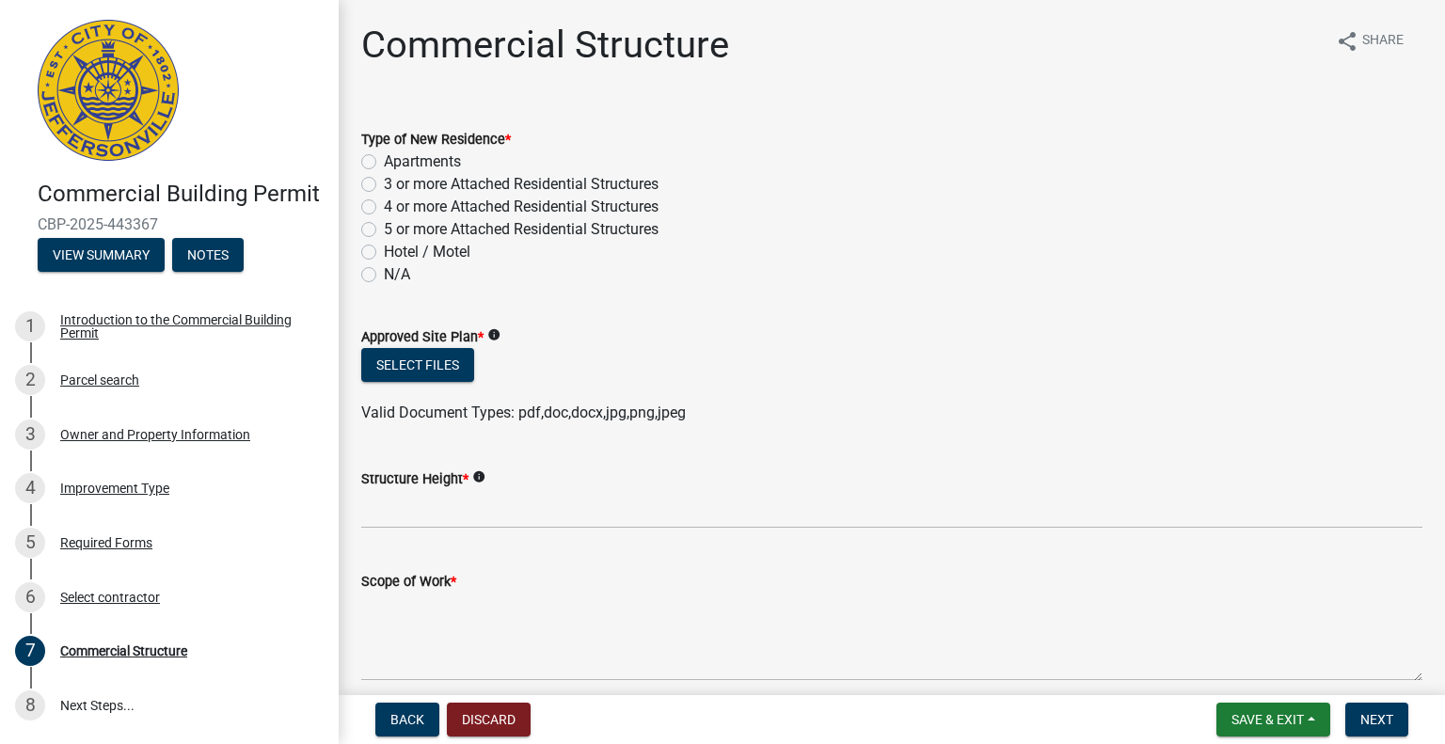
type textarea "0"
click at [384, 274] on label "N/A" at bounding box center [397, 274] width 26 height 23
click at [384, 274] on input "N/A" at bounding box center [390, 269] width 12 height 12
radio input "true"
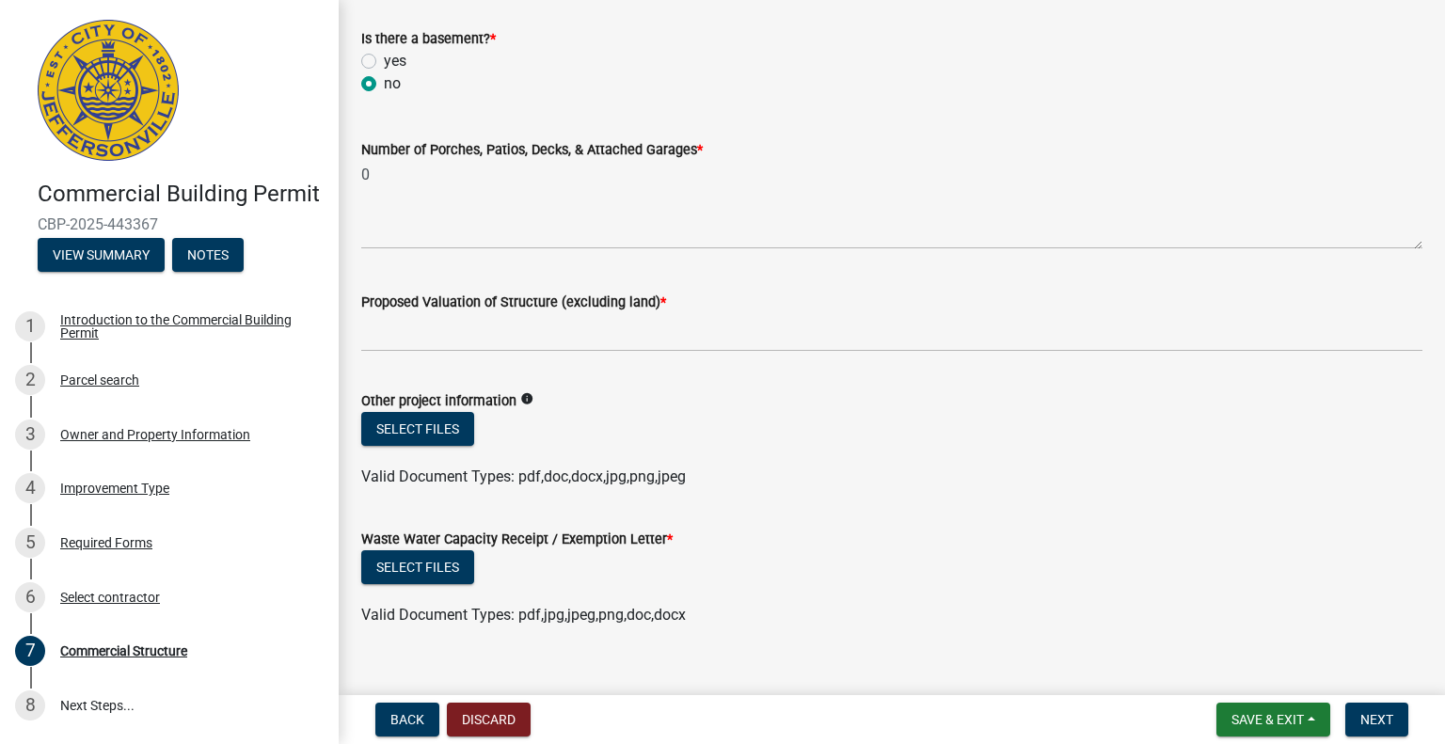
scroll to position [1020, 0]
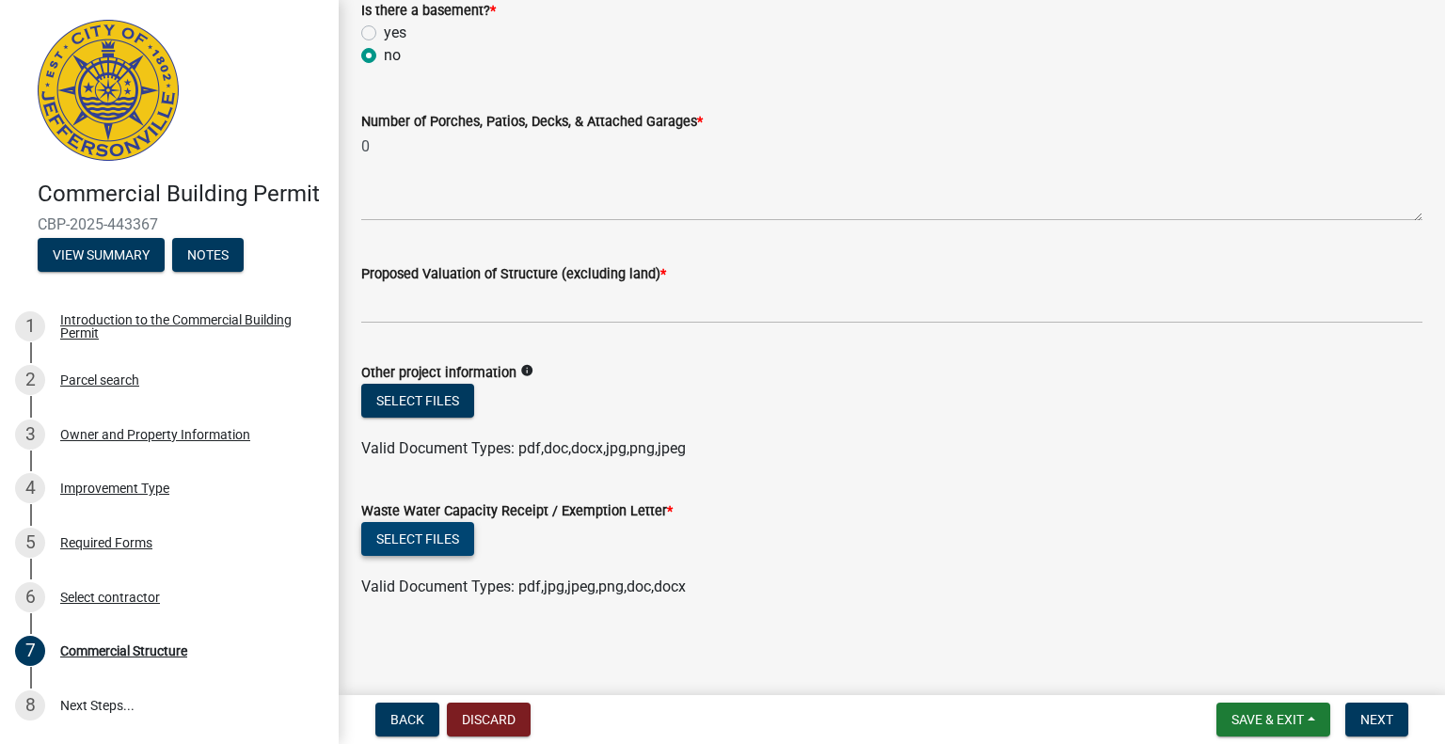
click at [429, 545] on button "Select files" at bounding box center [417, 539] width 113 height 34
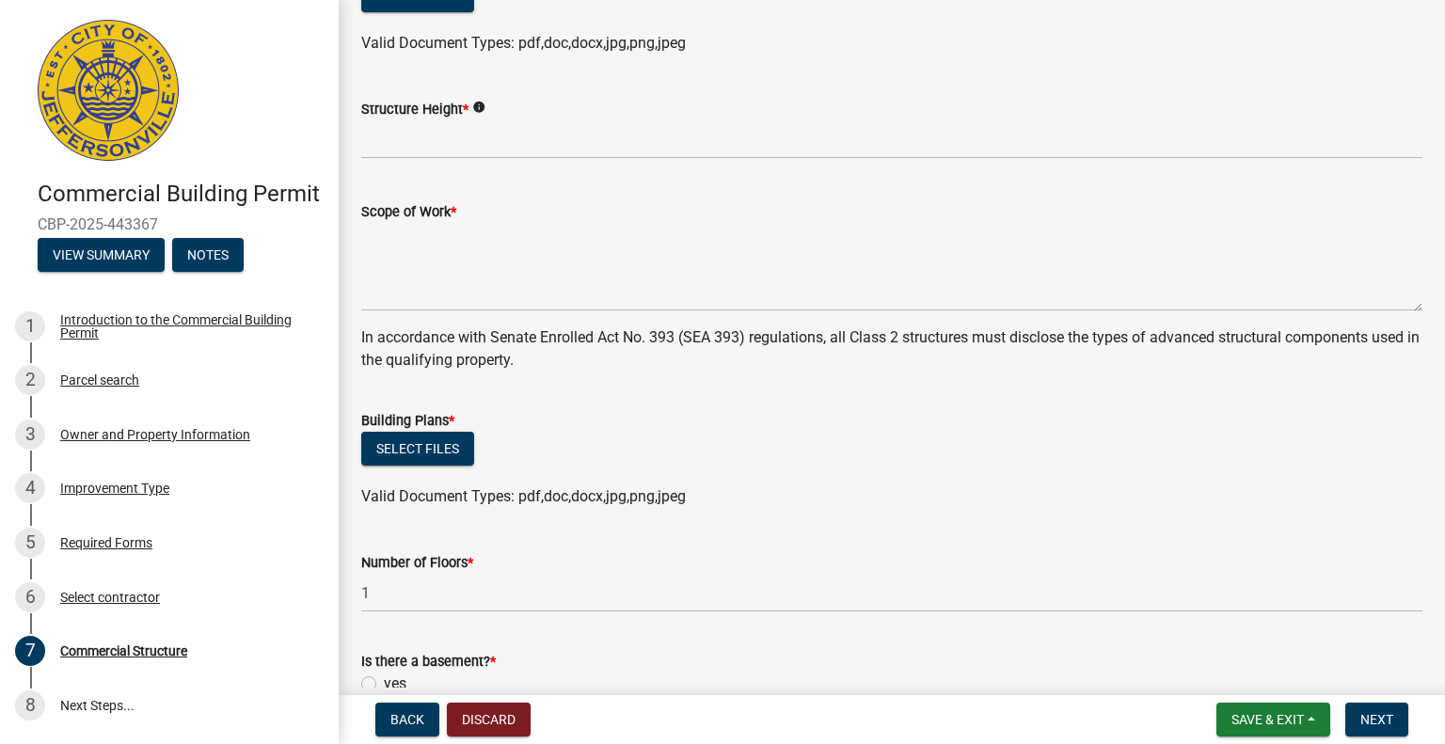
scroll to position [338, 0]
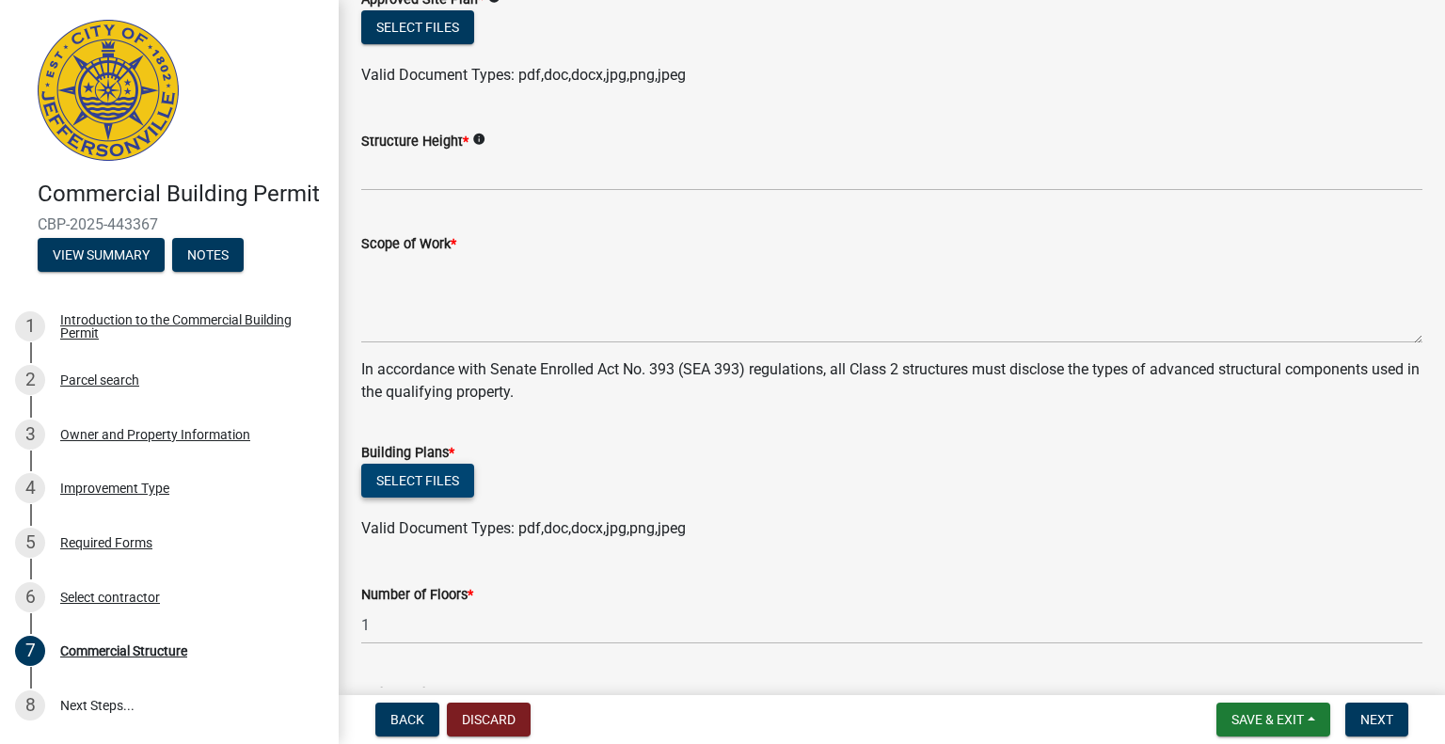
click at [431, 482] on button "Select files" at bounding box center [417, 481] width 113 height 34
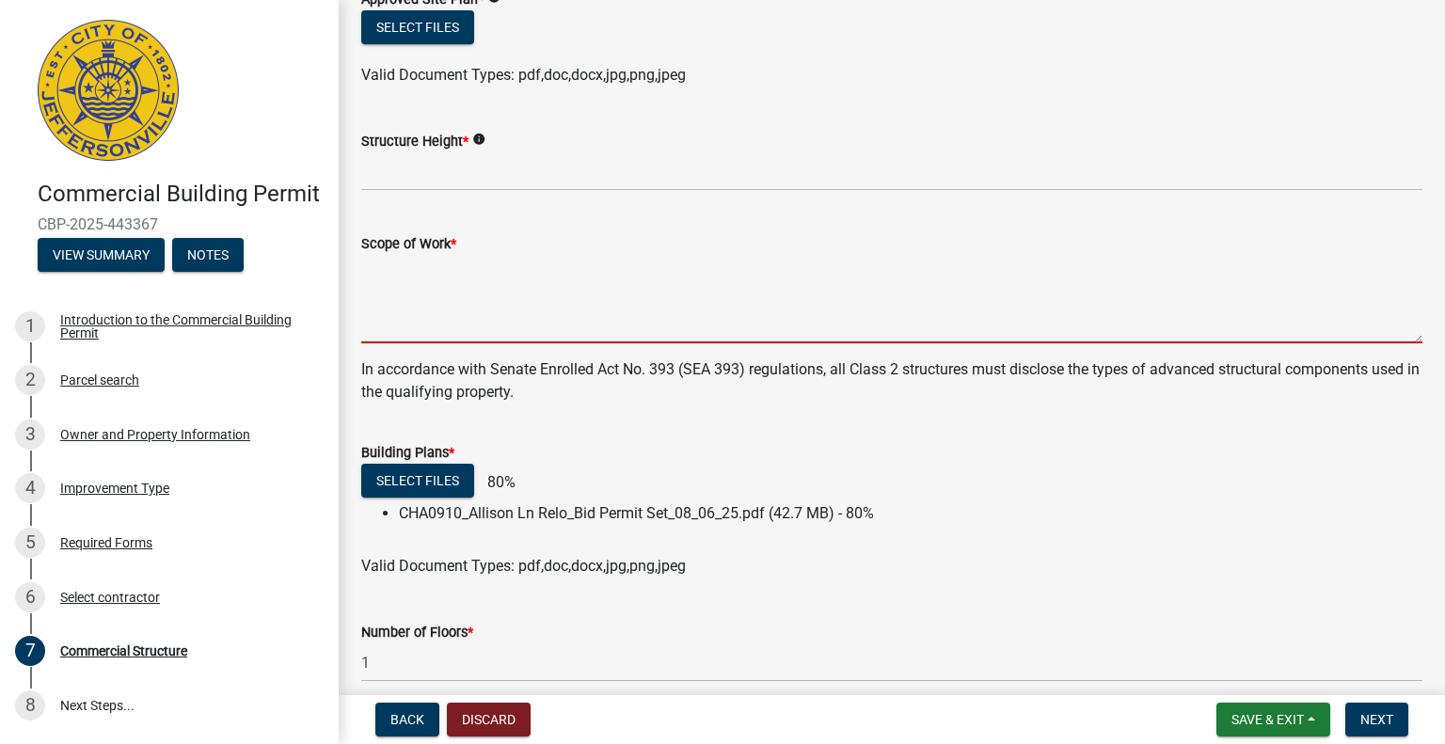
click at [527, 330] on textarea "Scope of Work *" at bounding box center [891, 299] width 1061 height 88
paste textarea "THIS PROJECT SCOPE IS COMPRISED OF SITE IMPROVEMENTS AND THE CONSTRUCTION OF GR…"
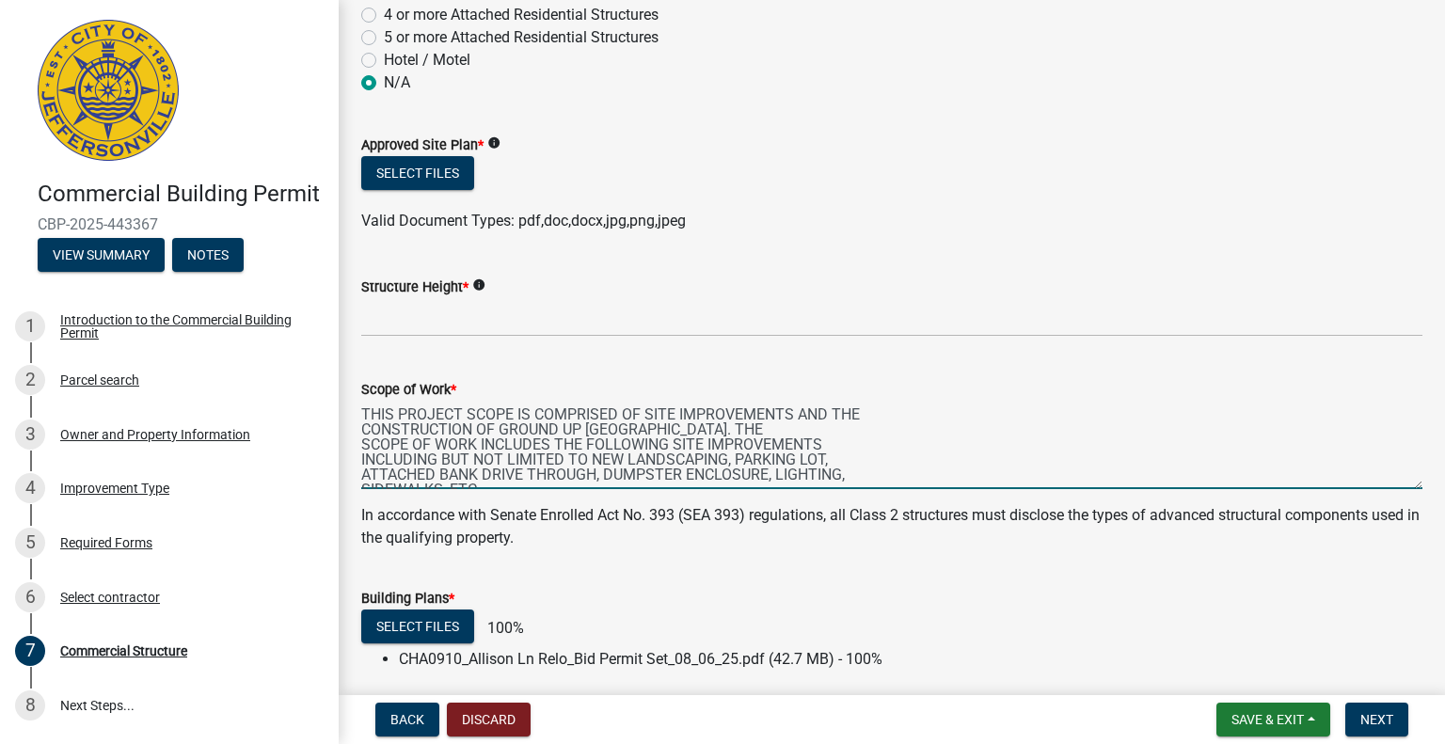
scroll to position [55, 0]
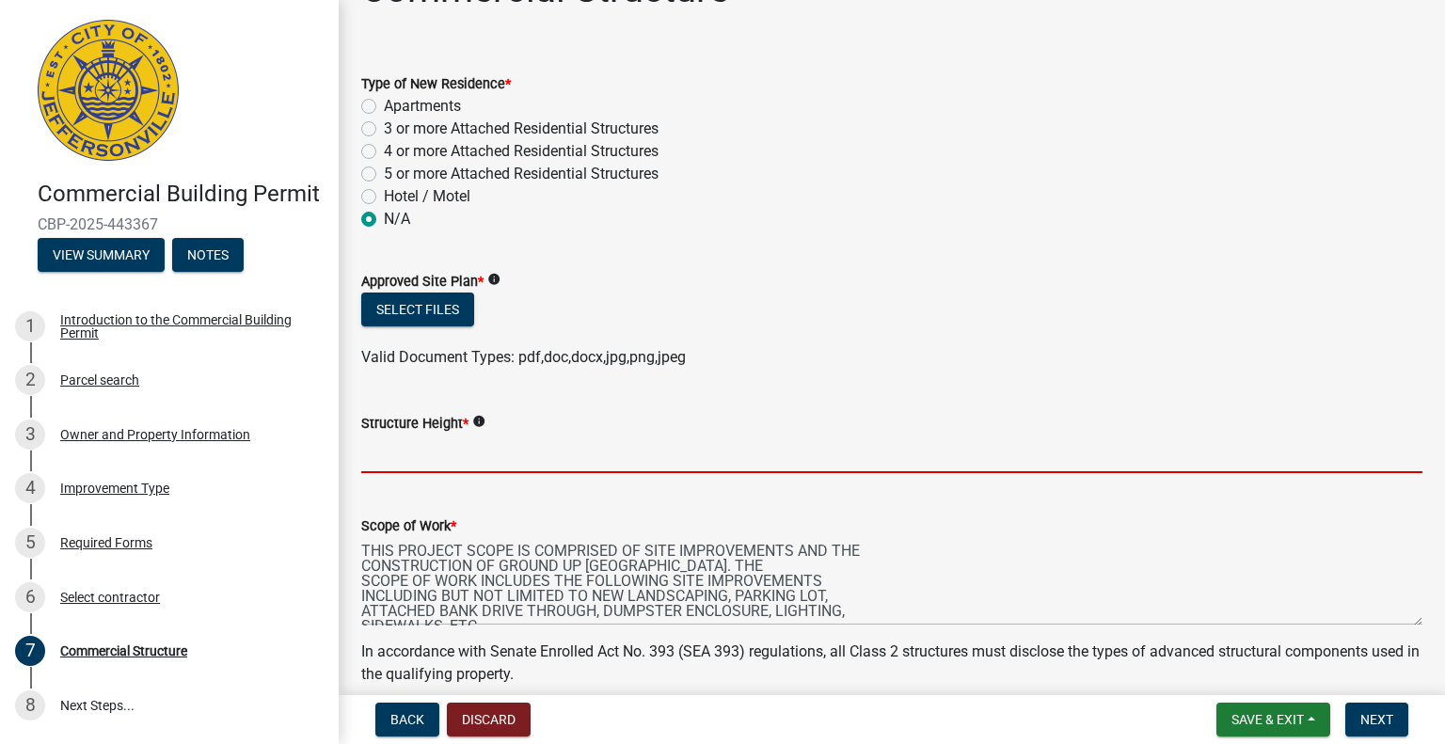
click at [420, 450] on input "Structure Height *" at bounding box center [891, 453] width 1061 height 39
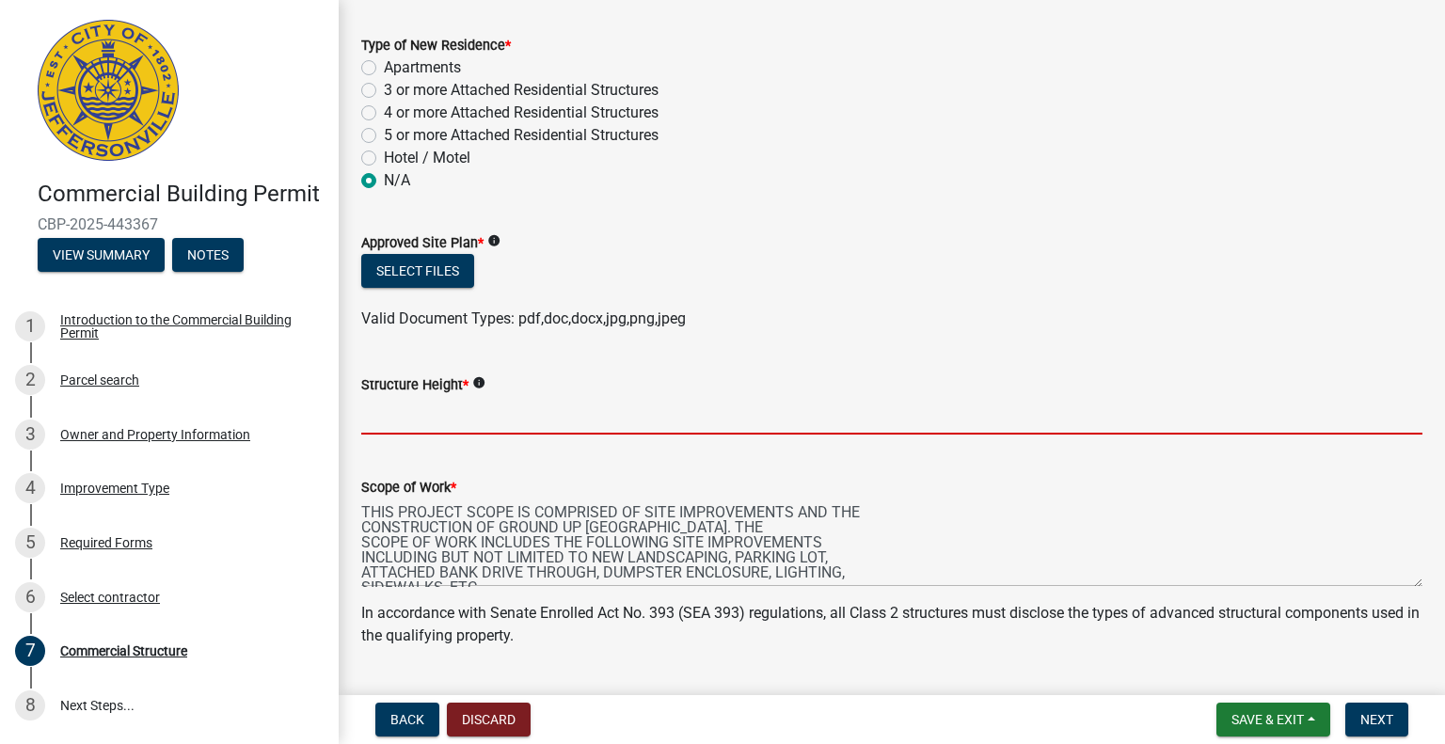
scroll to position [188, 0]
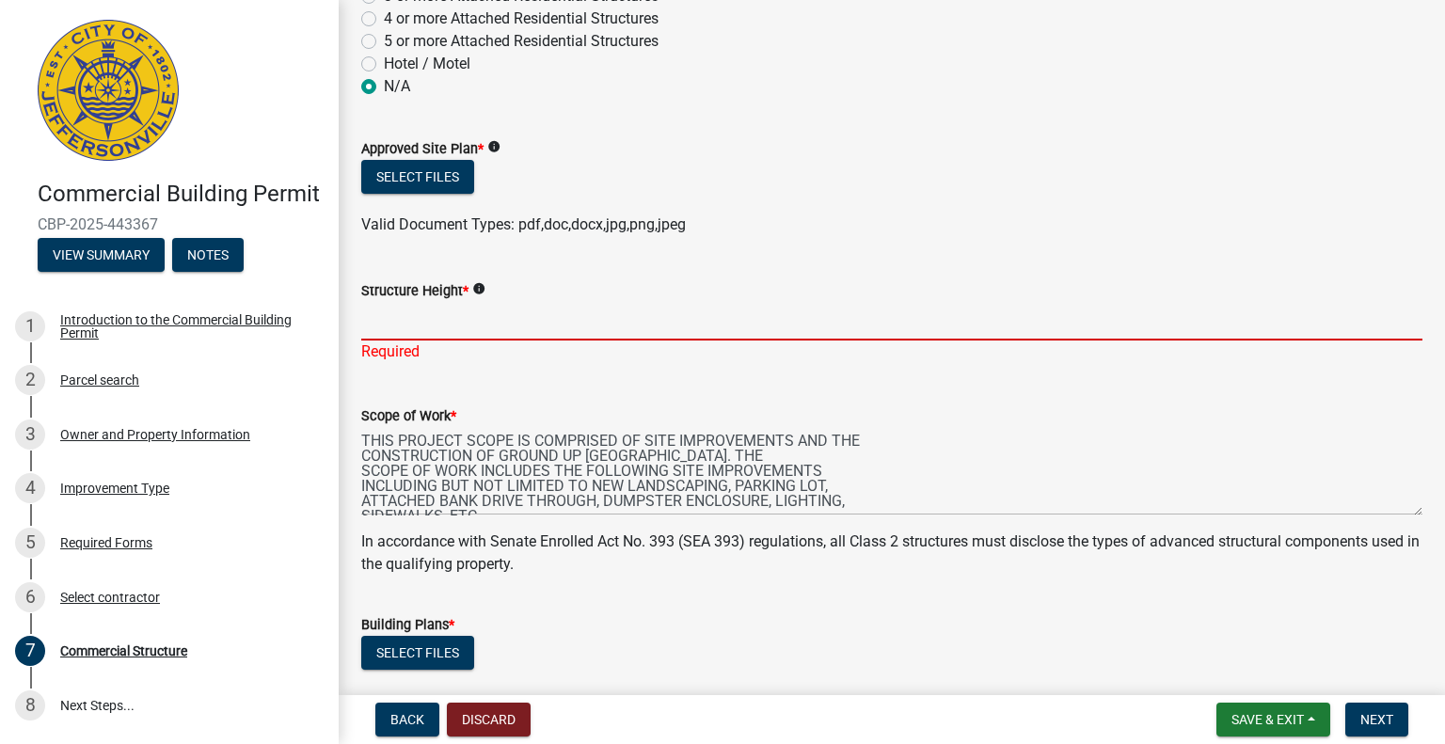
click at [451, 327] on input "Structure Height *" at bounding box center [891, 321] width 1061 height 39
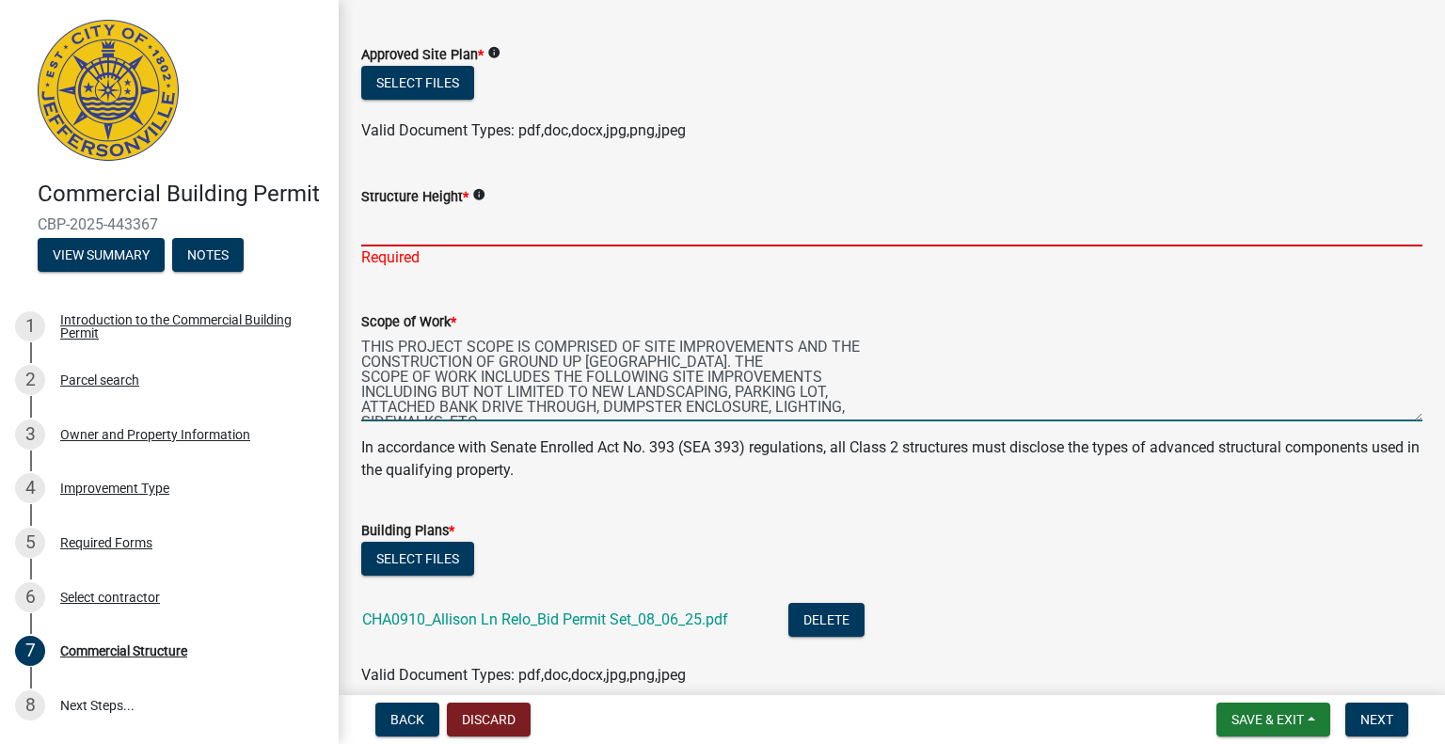
click at [886, 349] on textarea "THIS PROJECT SCOPE IS COMPRISED OF SITE IMPROVEMENTS AND THE CONSTRUCTION OF GR…" at bounding box center [891, 377] width 1061 height 88
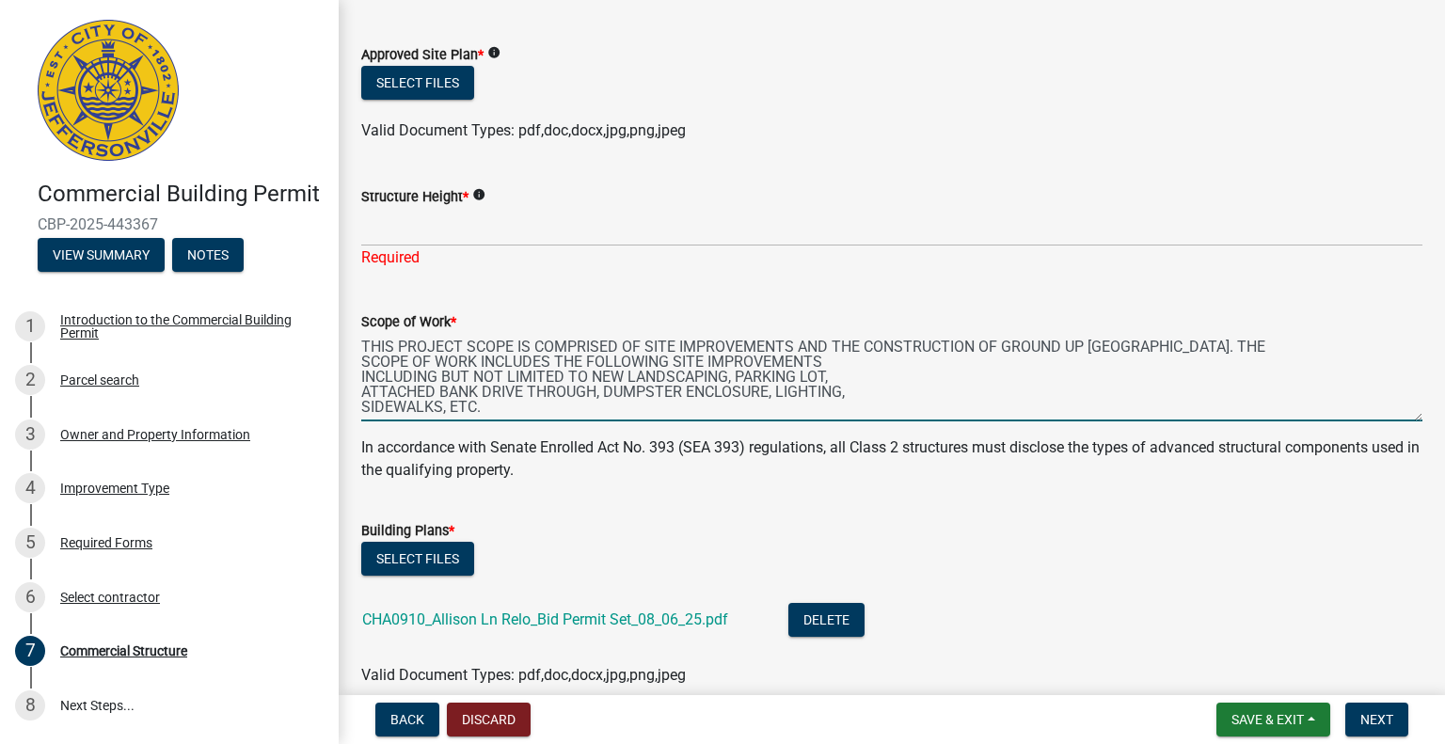
click at [1335, 349] on textarea "THIS PROJECT SCOPE IS COMPRISED OF SITE IMPROVEMENTS AND THE CONSTRUCTION OF GR…" at bounding box center [891, 377] width 1061 height 88
click at [762, 362] on textarea "THIS PROJECT SCOPE IS COMPRISED OF SITE IMPROVEMENTS AND THE CONSTRUCTION OF GR…" at bounding box center [891, 377] width 1061 height 88
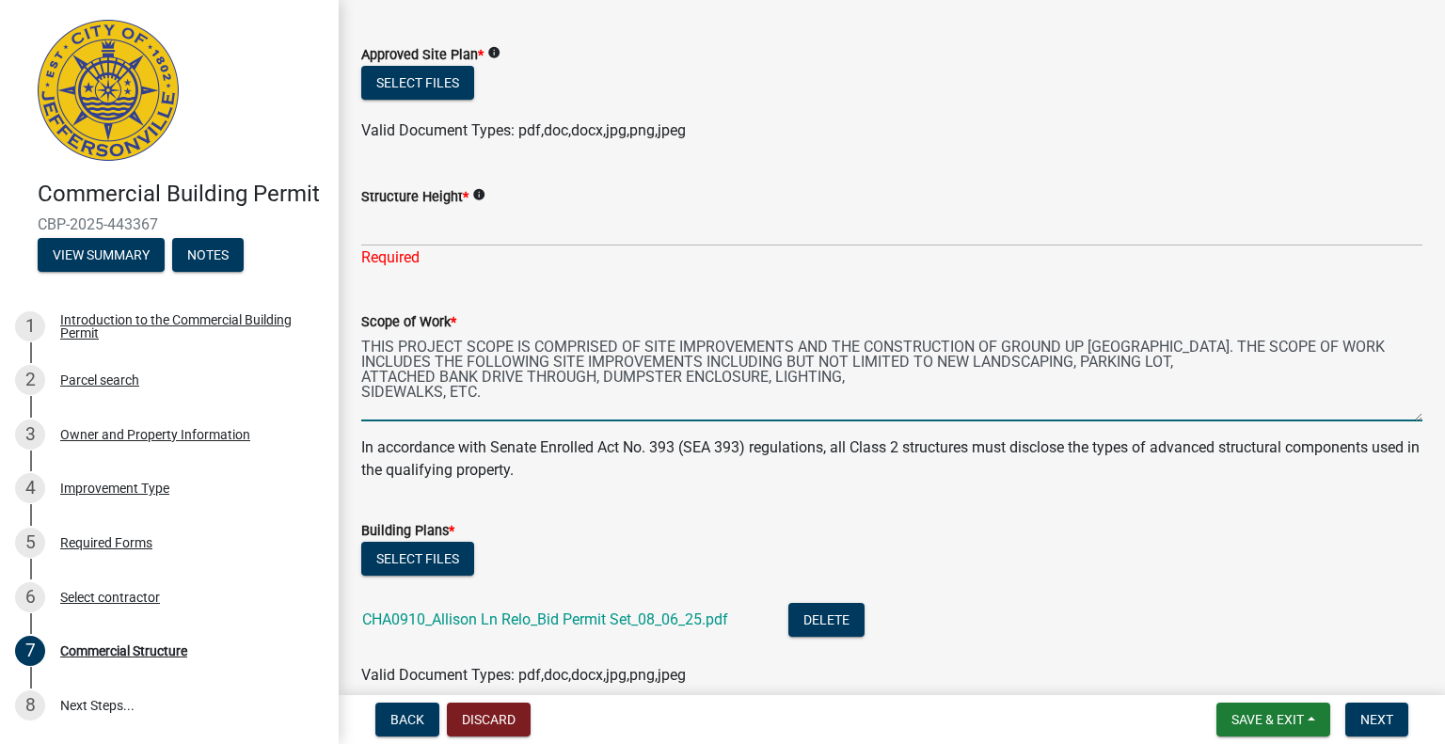
click at [1225, 360] on textarea "THIS PROJECT SCOPE IS COMPRISED OF SITE IMPROVEMENTS AND THE CONSTRUCTION OF GR…" at bounding box center [891, 377] width 1061 height 88
click at [714, 379] on textarea "THIS PROJECT SCOPE IS COMPRISED OF SITE IMPROVEMENTS AND THE CONSTRUCTION OF GR…" at bounding box center [891, 377] width 1061 height 88
click at [831, 387] on textarea "THIS PROJECT SCOPE IS COMPRISED OF SITE IMPROVEMENTS AND THE CONSTRUCTION OF GR…" at bounding box center [891, 377] width 1061 height 88
click at [831, 390] on textarea "THIS PROJECT SCOPE IS COMPRISED OF SITE IMPROVEMENTS AND THE CONSTRUCTION OF GR…" at bounding box center [891, 377] width 1061 height 88
type textarea "THIS PROJECT SCOPE IS COMPRISED OF SITE IMPROVEMENTS AND THE CONSTRUCTION OF GR…"
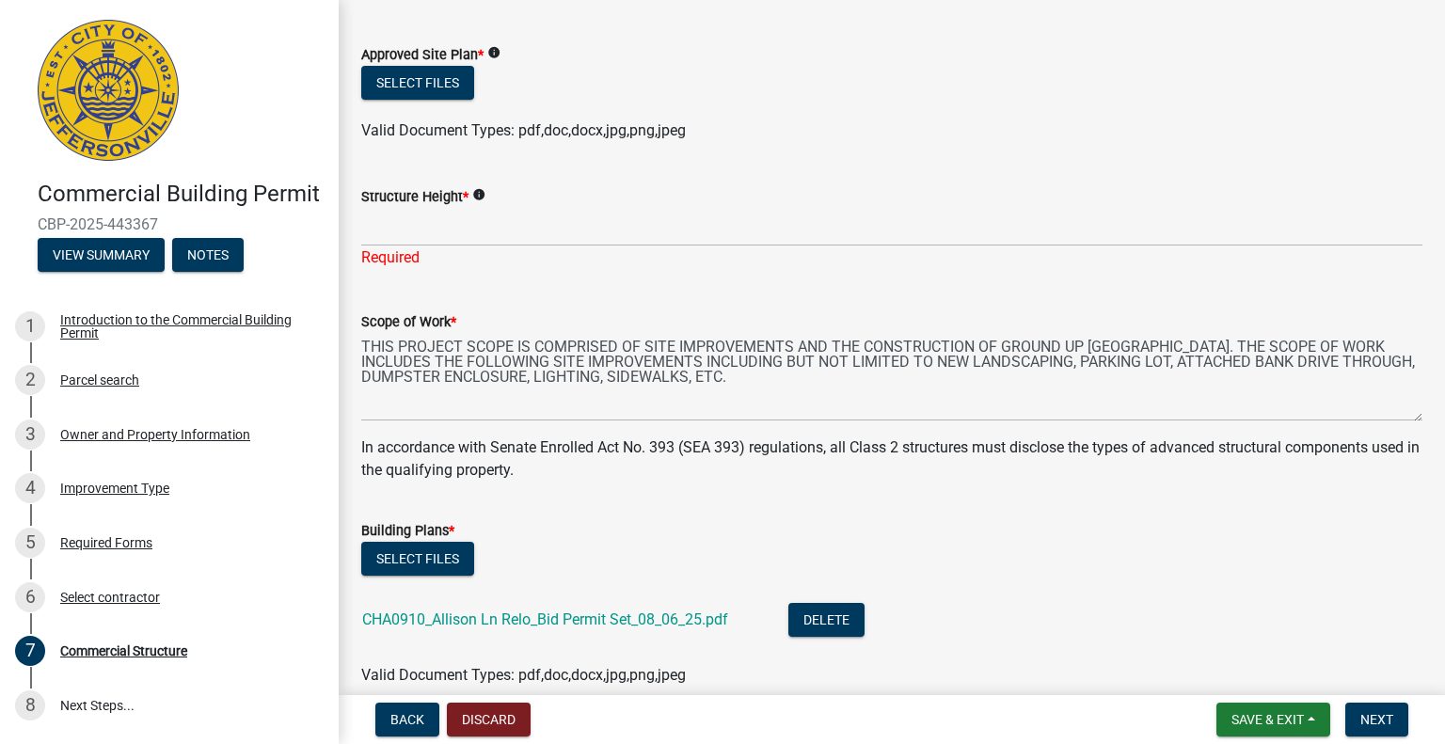
click at [931, 515] on form "Building Plans * Select files CHA0910_Allison Ln Relo_Bid Permit Set_08_06_25.p…" at bounding box center [891, 592] width 1061 height 190
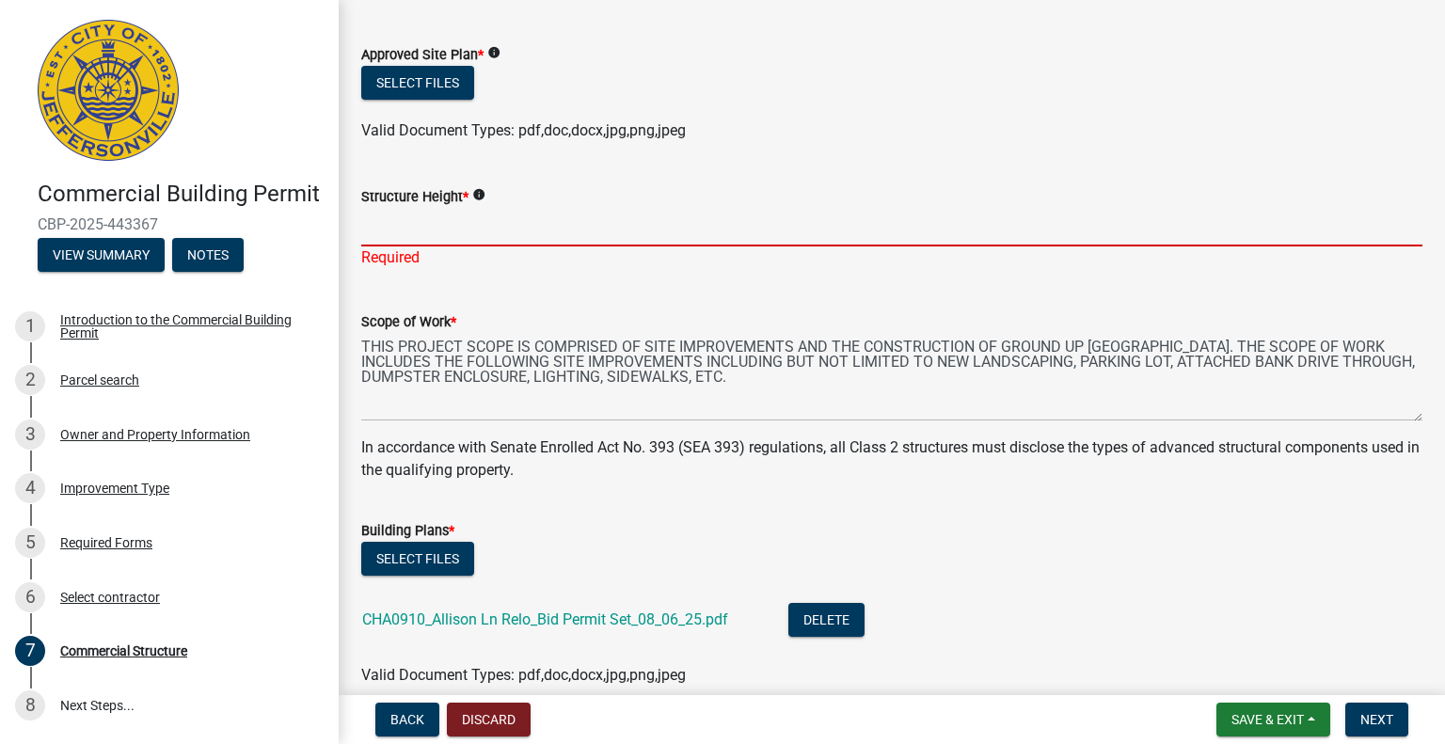
click at [455, 236] on input "Structure Height *" at bounding box center [891, 227] width 1061 height 39
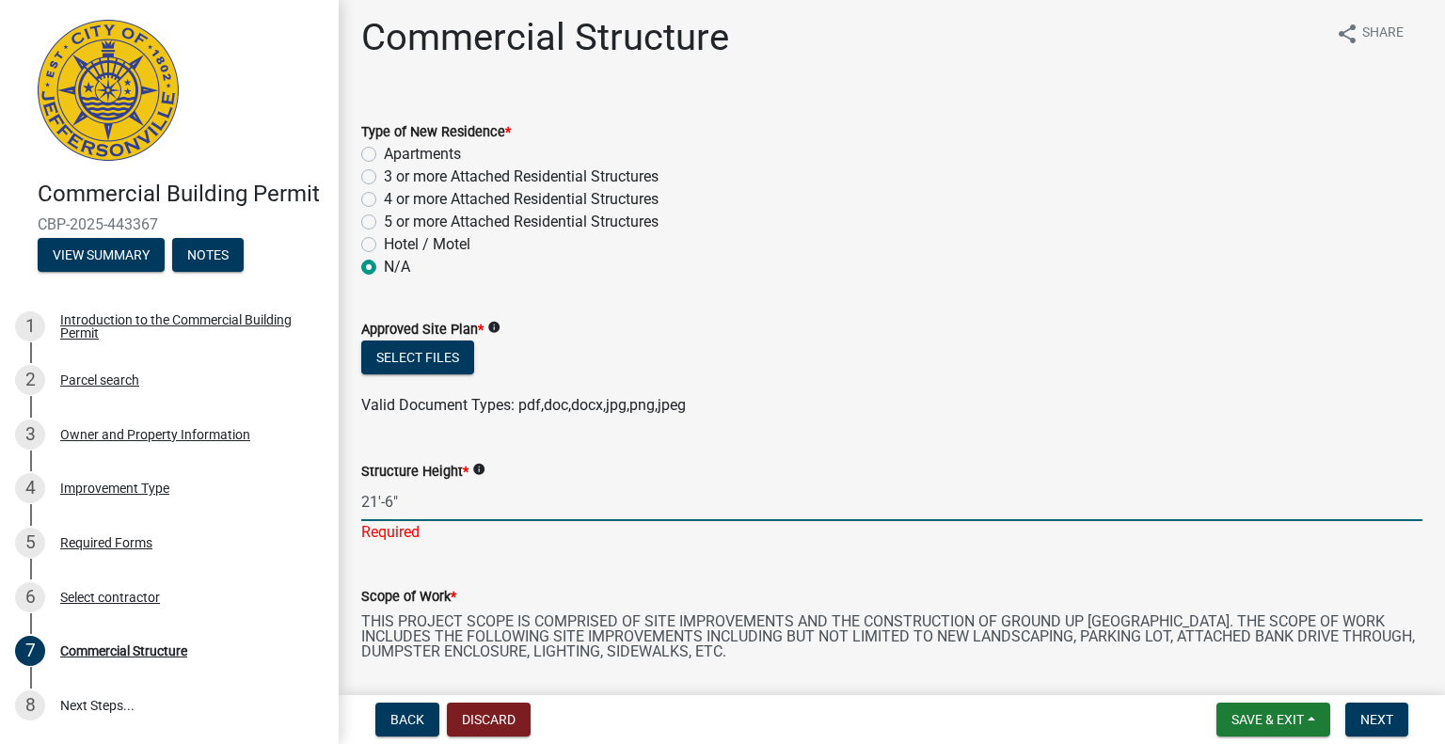
scroll to position [0, 0]
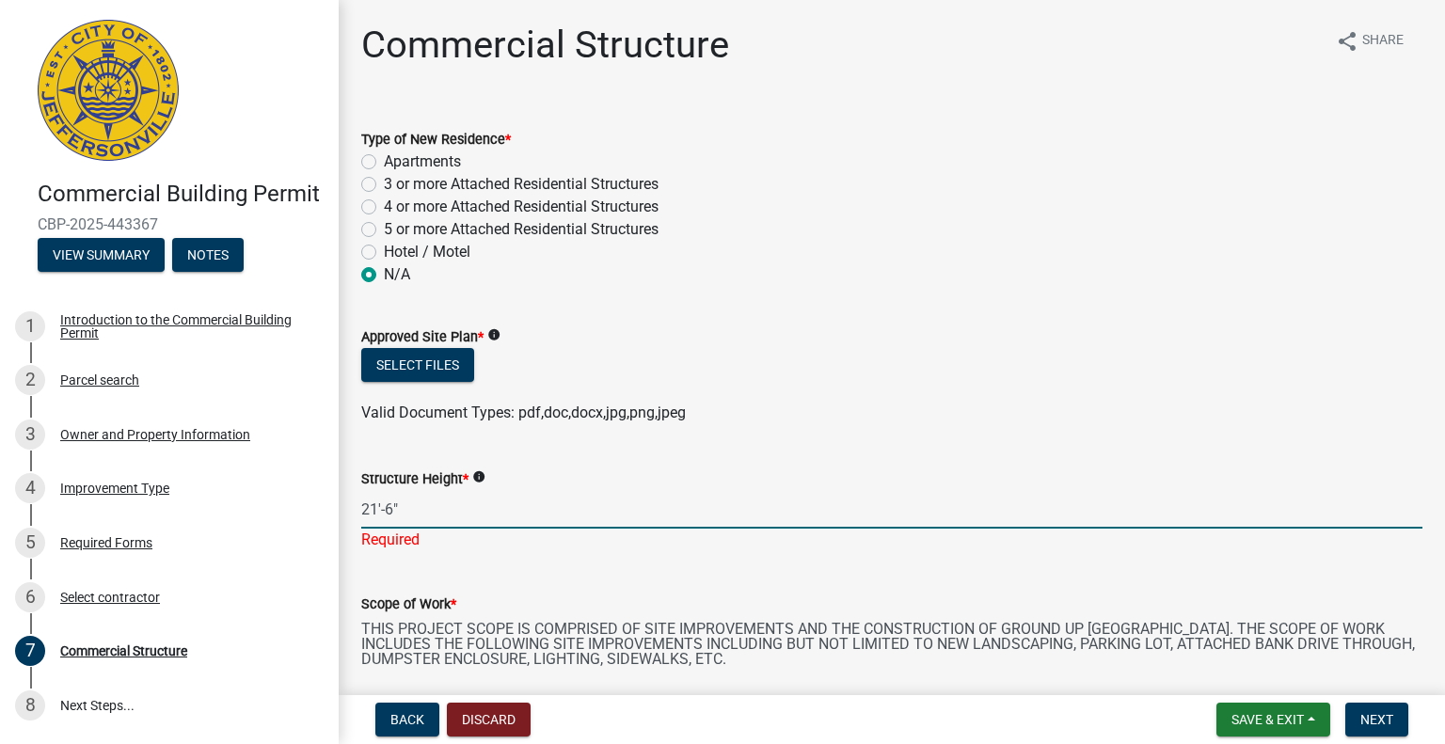
type input "21'-6""
click at [632, 319] on form "Approved Site Plan * info Select files Valid Document Types: pdf,doc,docx,jpg,p…" at bounding box center [891, 363] width 1061 height 121
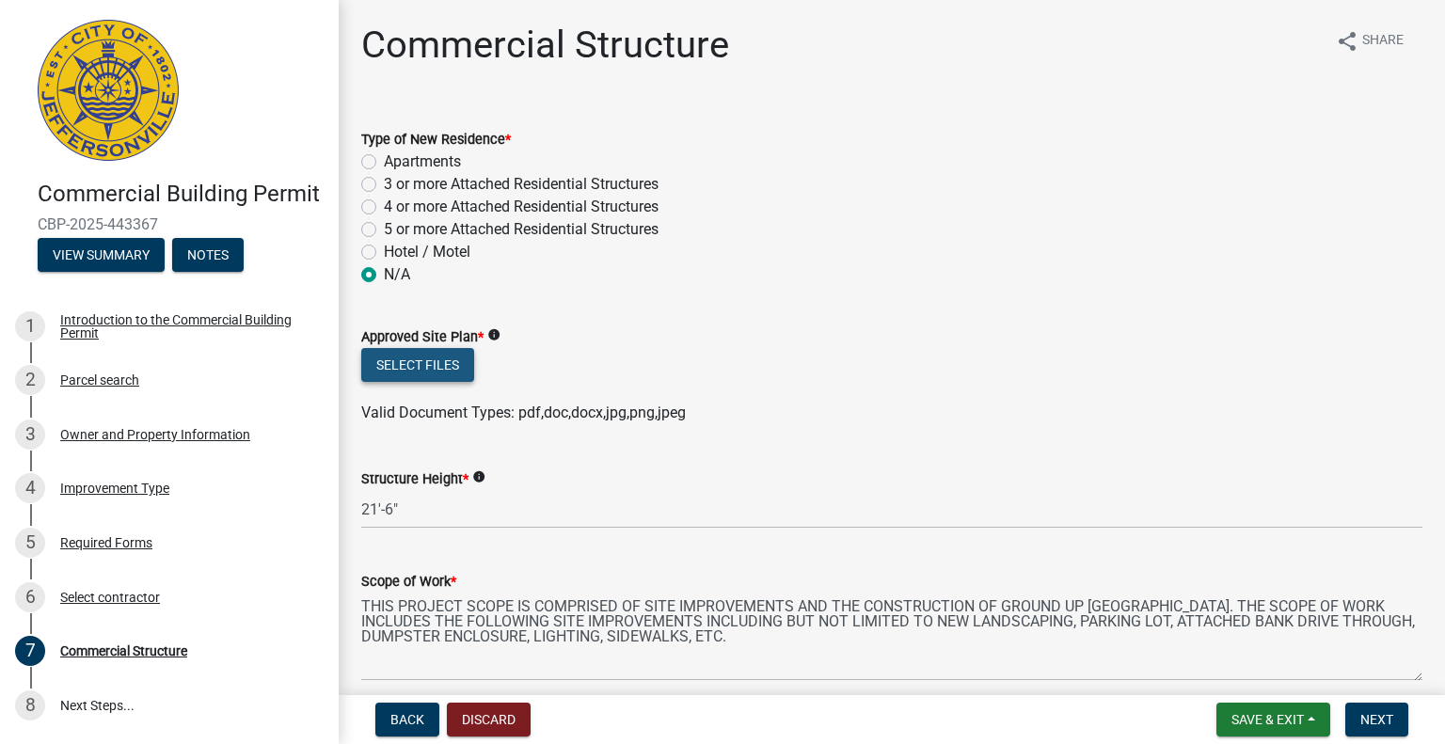
click at [406, 368] on button "Select files" at bounding box center [417, 365] width 113 height 34
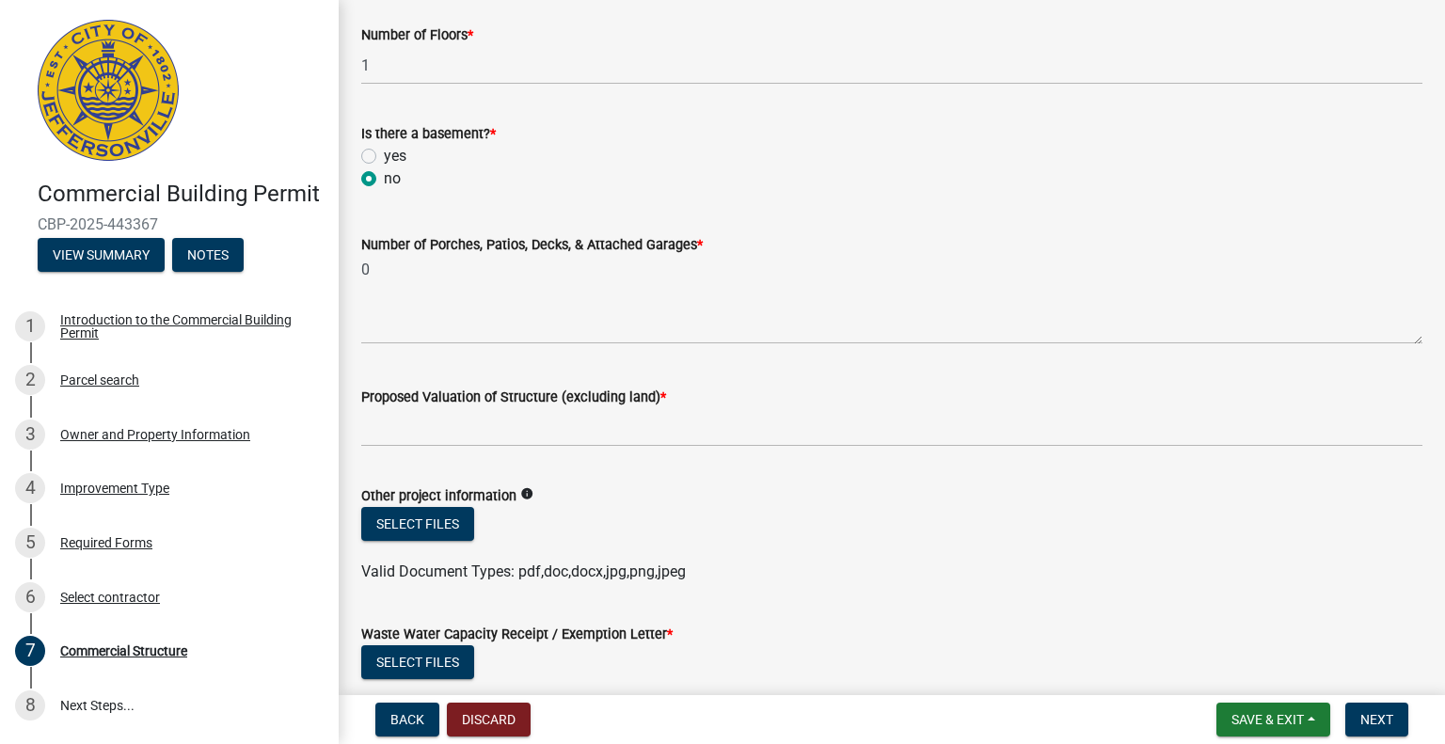
scroll to position [1129, 0]
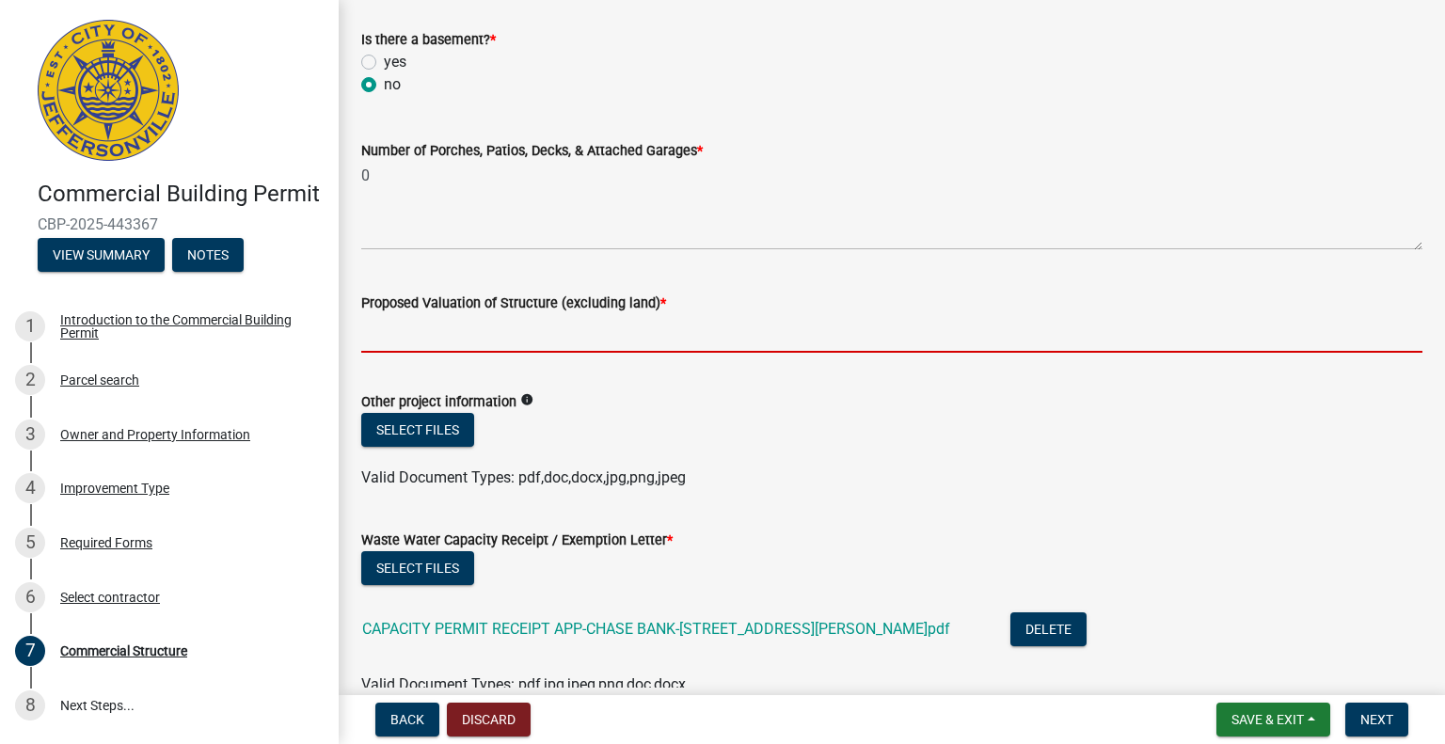
click at [466, 341] on input "Proposed Valuation of Structure (excluding land) *" at bounding box center [891, 333] width 1061 height 39
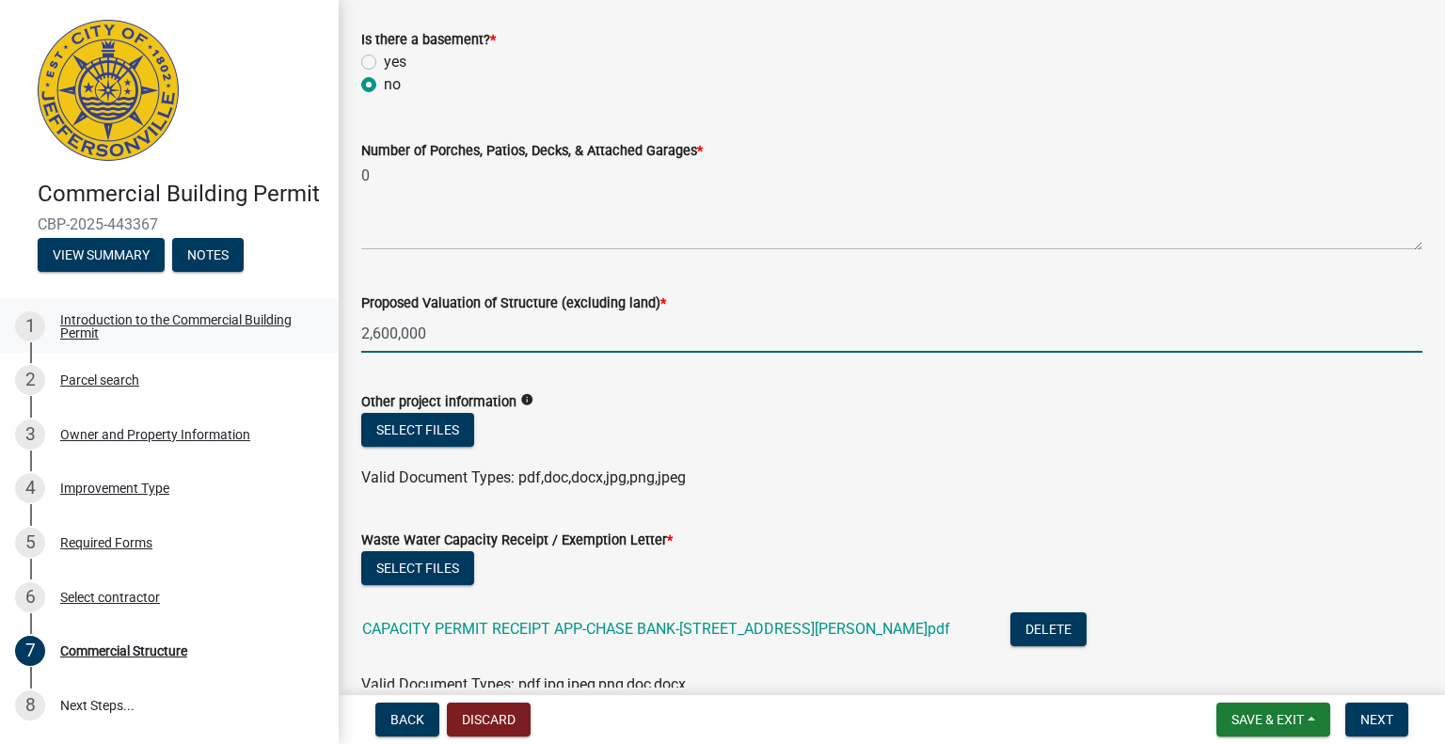
drag, startPoint x: 460, startPoint y: 324, endPoint x: 308, endPoint y: 329, distance: 151.5
click at [308, 329] on div "Commercial Building Permit CBP-2025-443367 View Summary Notes 1 Introduction to…" at bounding box center [722, 372] width 1445 height 744
paste input "$2,577,073.00"
drag, startPoint x: 382, startPoint y: 327, endPoint x: 403, endPoint y: 332, distance: 21.2
click at [403, 332] on input "$2,577,073.00" at bounding box center [891, 333] width 1061 height 39
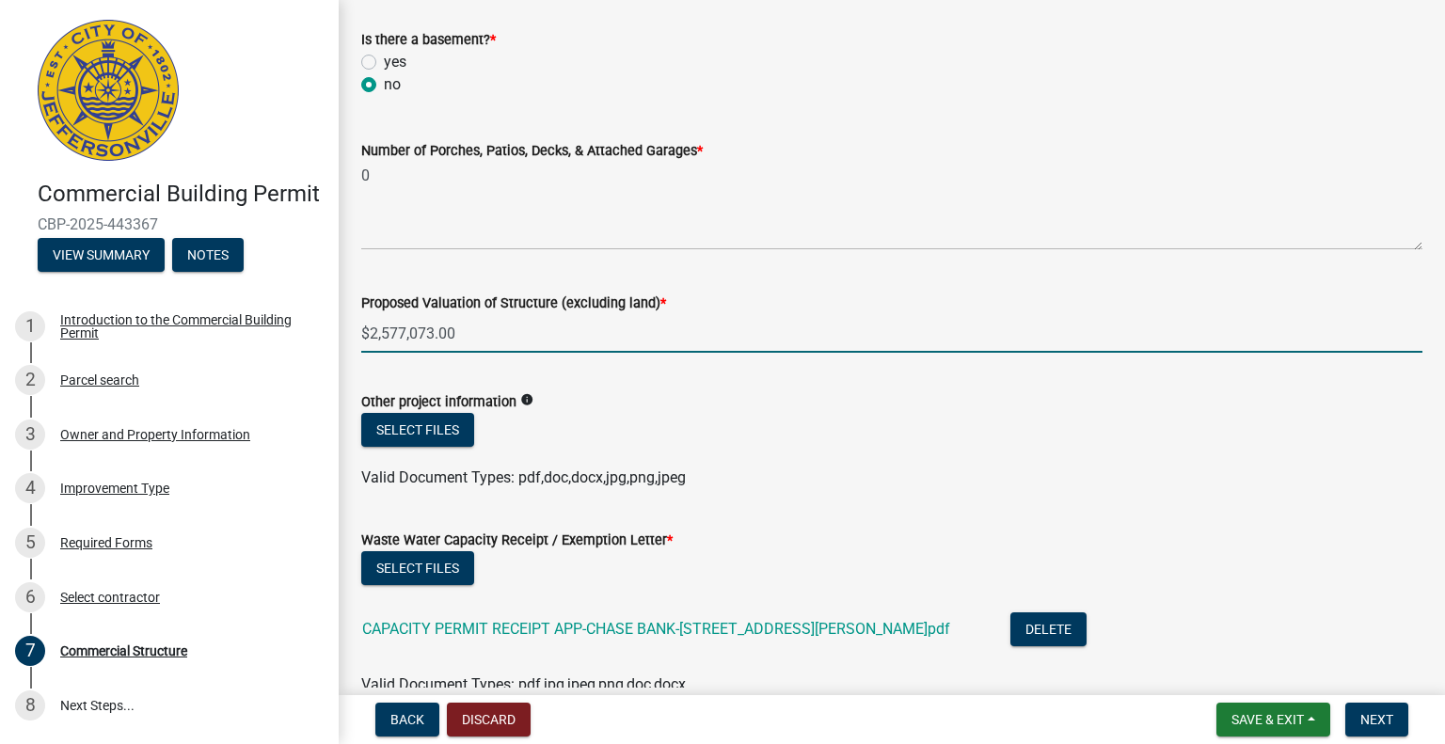
click at [524, 337] on input "$2,577,073.00" at bounding box center [891, 333] width 1061 height 39
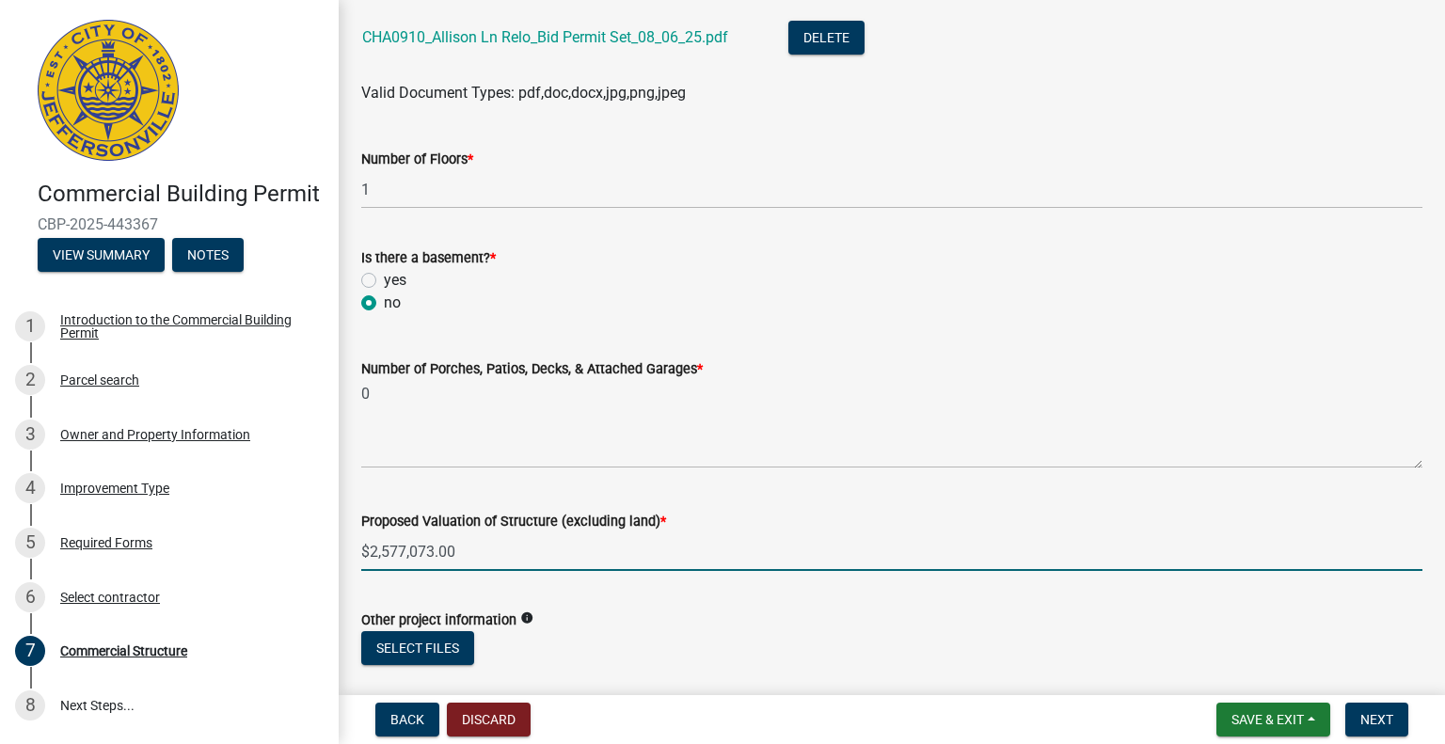
scroll to position [1226, 0]
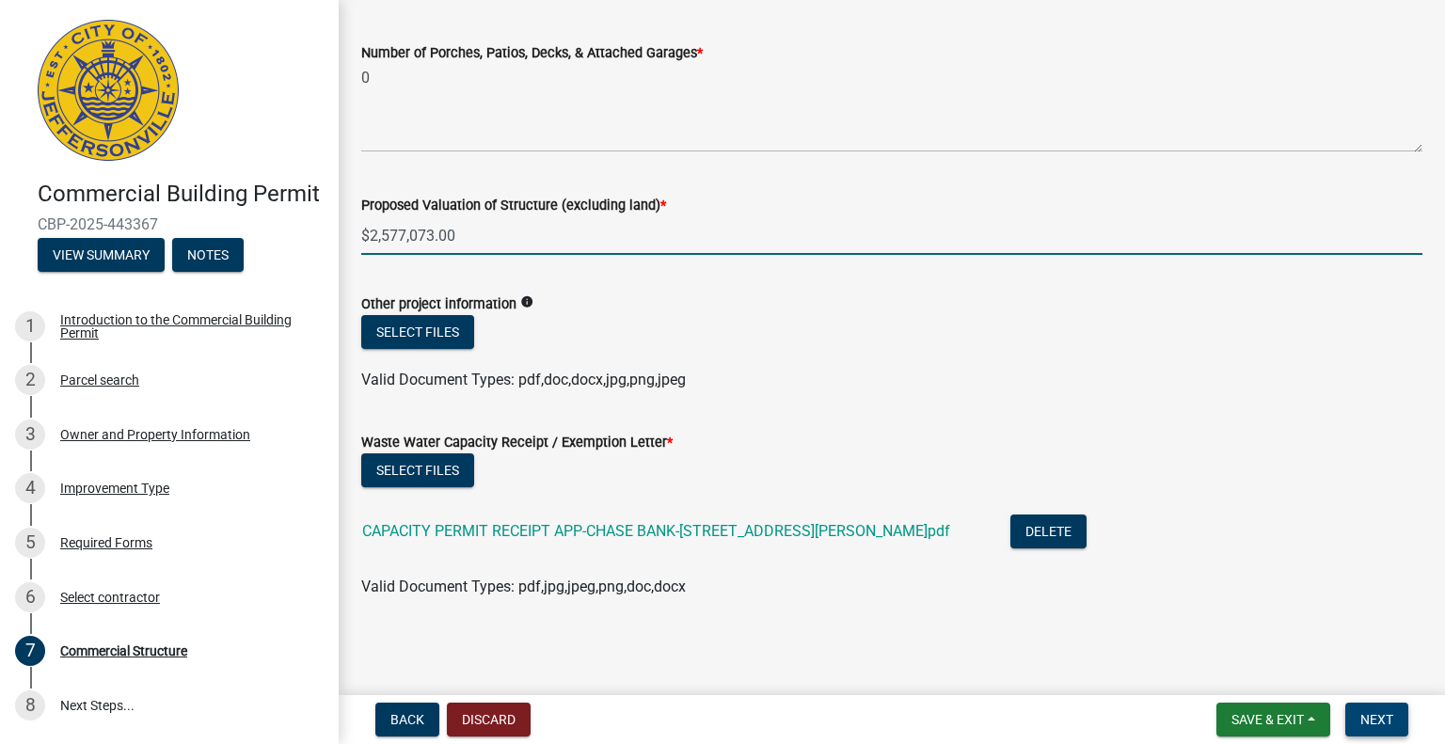
type input "$2,577,073.00"
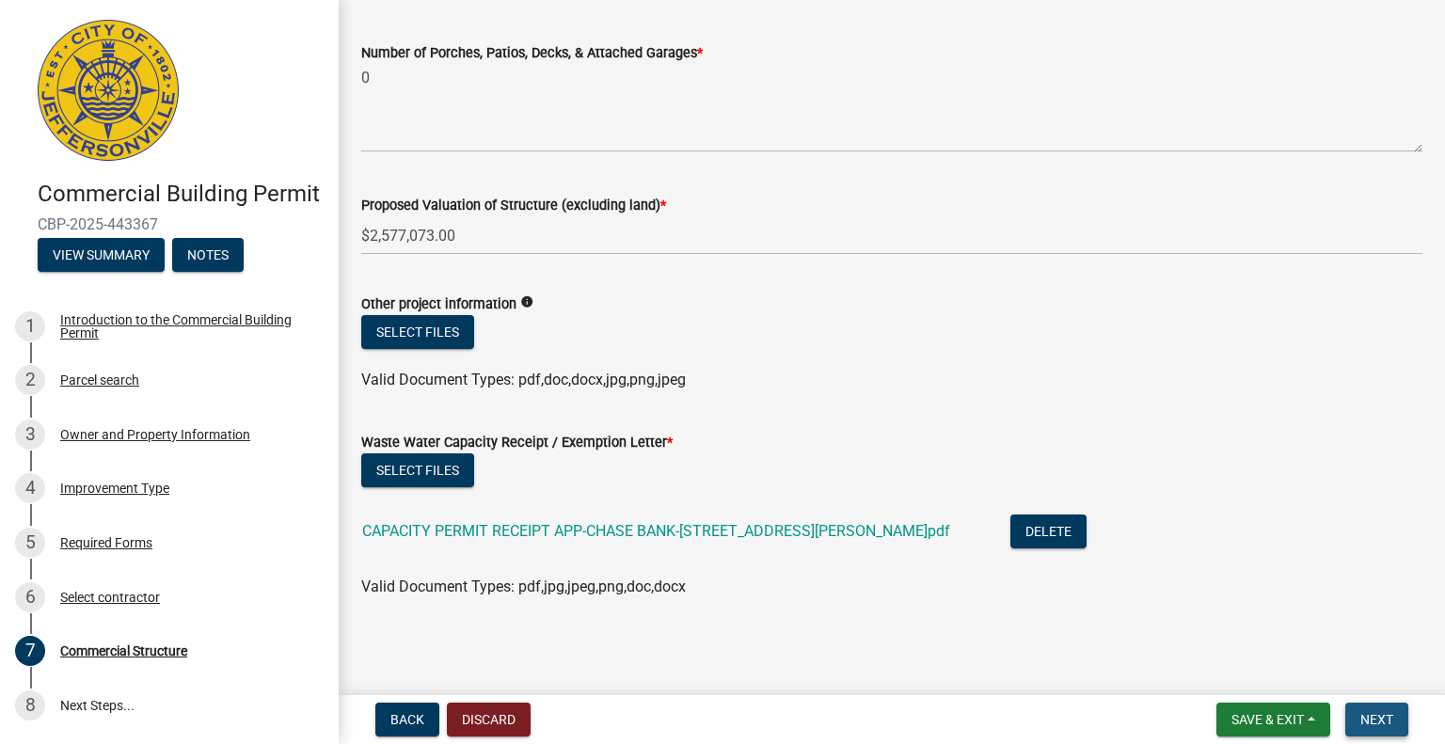
click at [1375, 721] on span "Next" at bounding box center [1376, 719] width 33 height 15
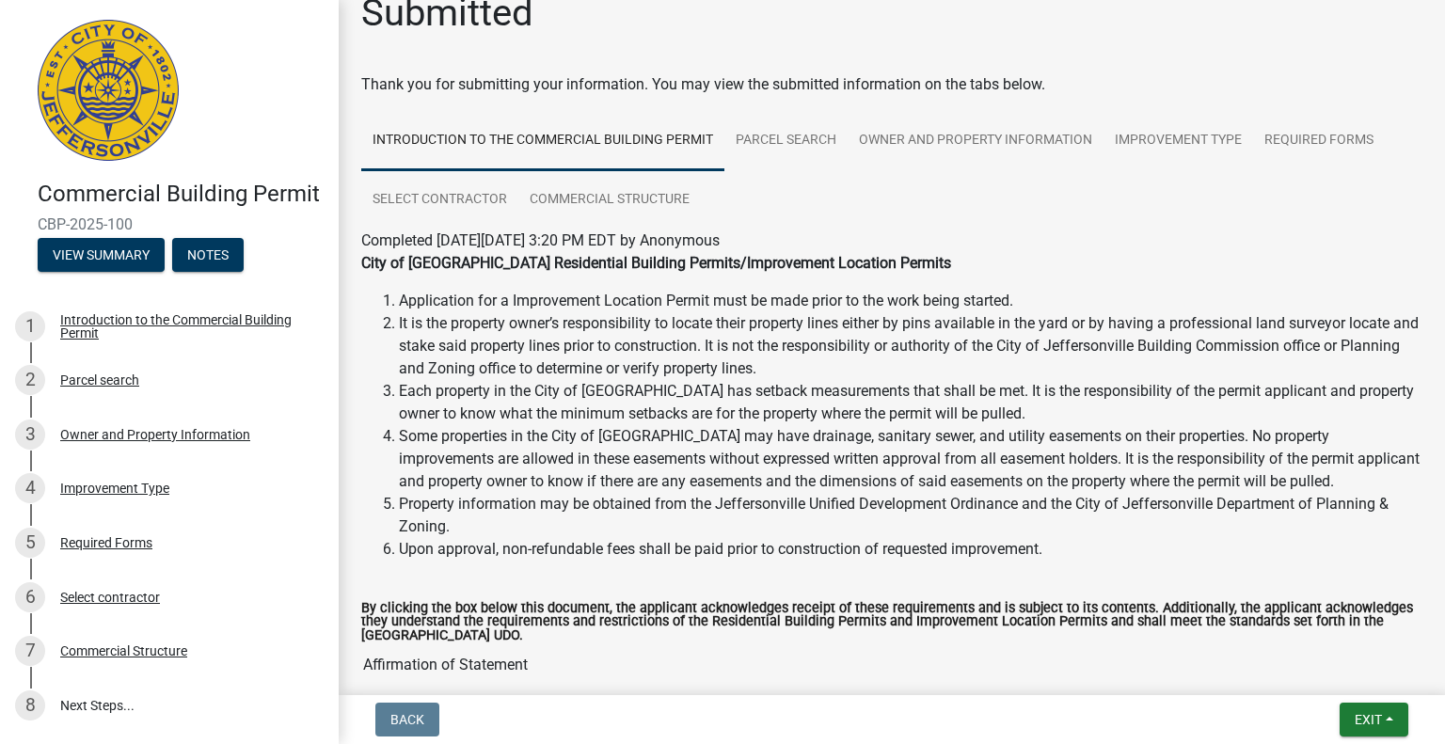
scroll to position [0, 0]
